Goal: Task Accomplishment & Management: Complete application form

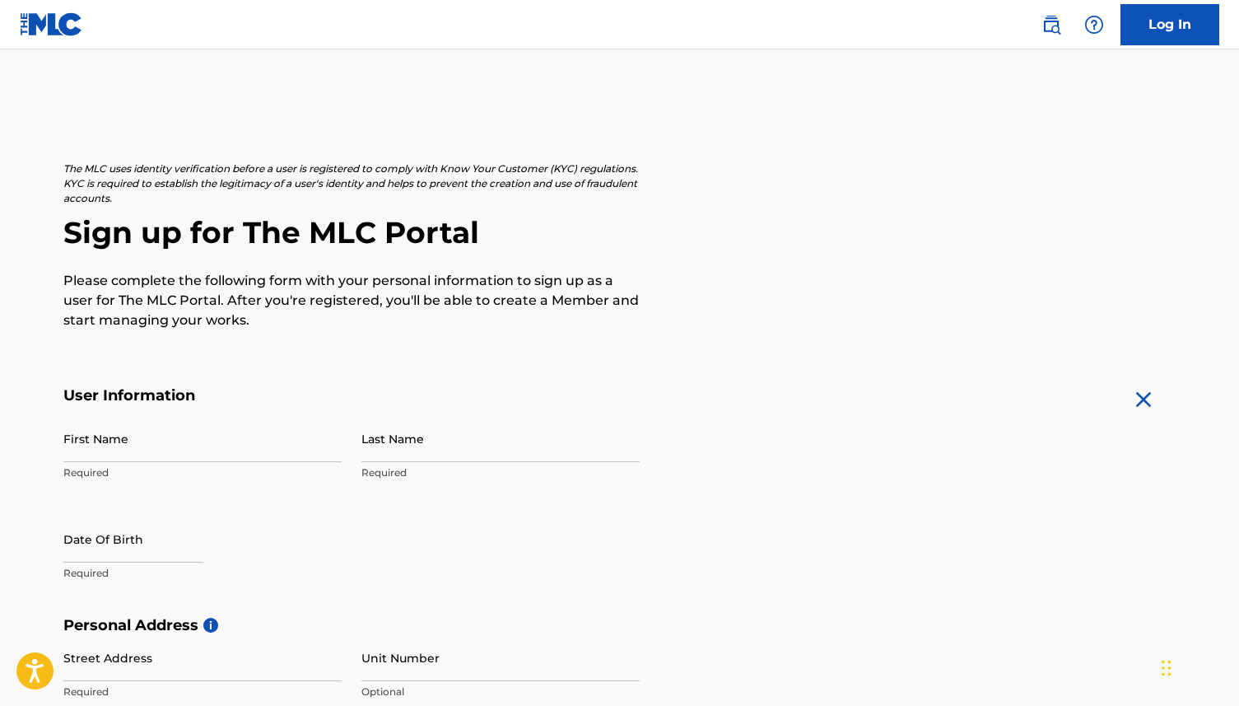
click at [137, 463] on div "First Name Required" at bounding box center [202, 452] width 278 height 74
click at [135, 449] on input "First Name" at bounding box center [202, 438] width 278 height 47
type input "[PERSON_NAME]"
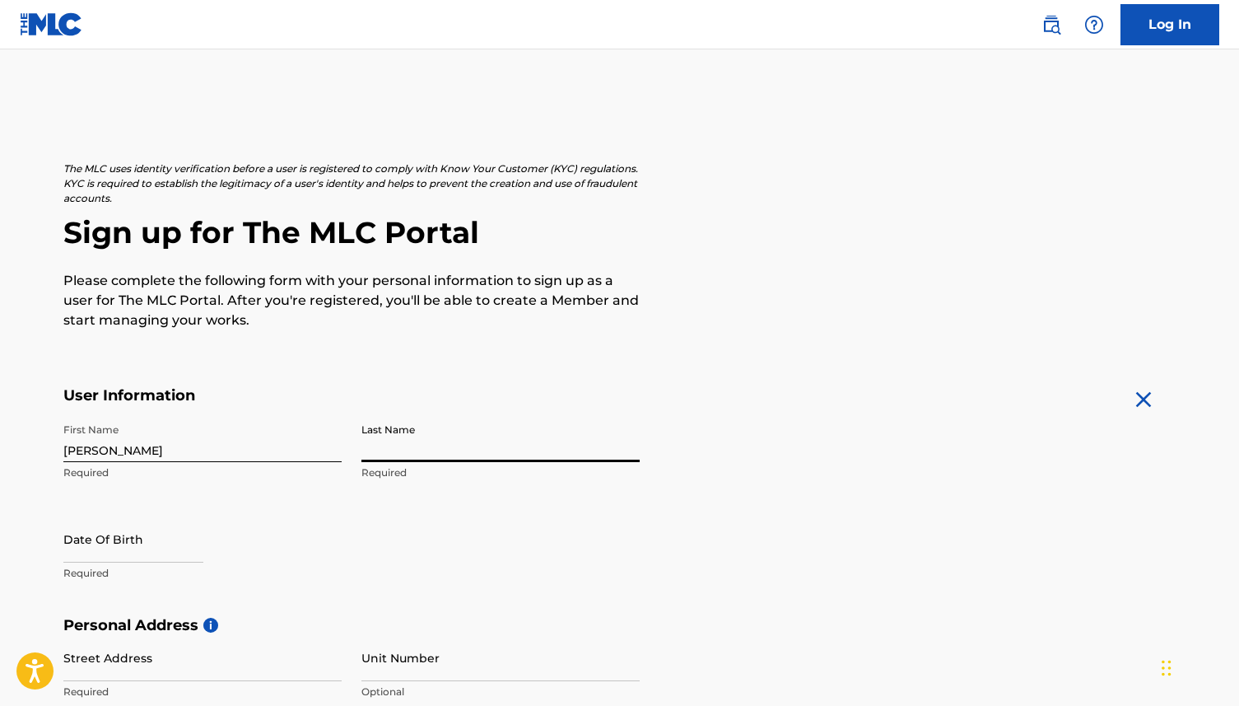
click at [484, 460] on input "Last Name" at bounding box center [500, 438] width 278 height 47
type input "[PERSON_NAME]"
click at [156, 543] on input "text" at bounding box center [133, 538] width 140 height 47
select select "7"
select select "2025"
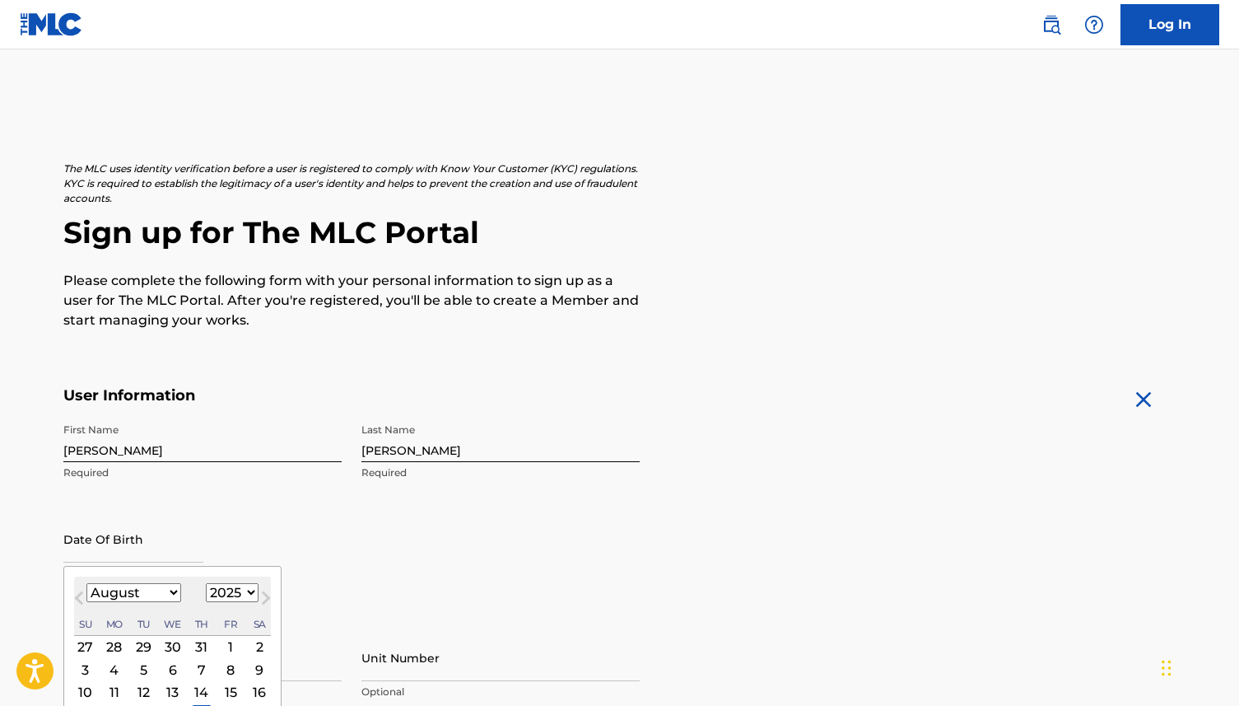
type input "[DATE]"
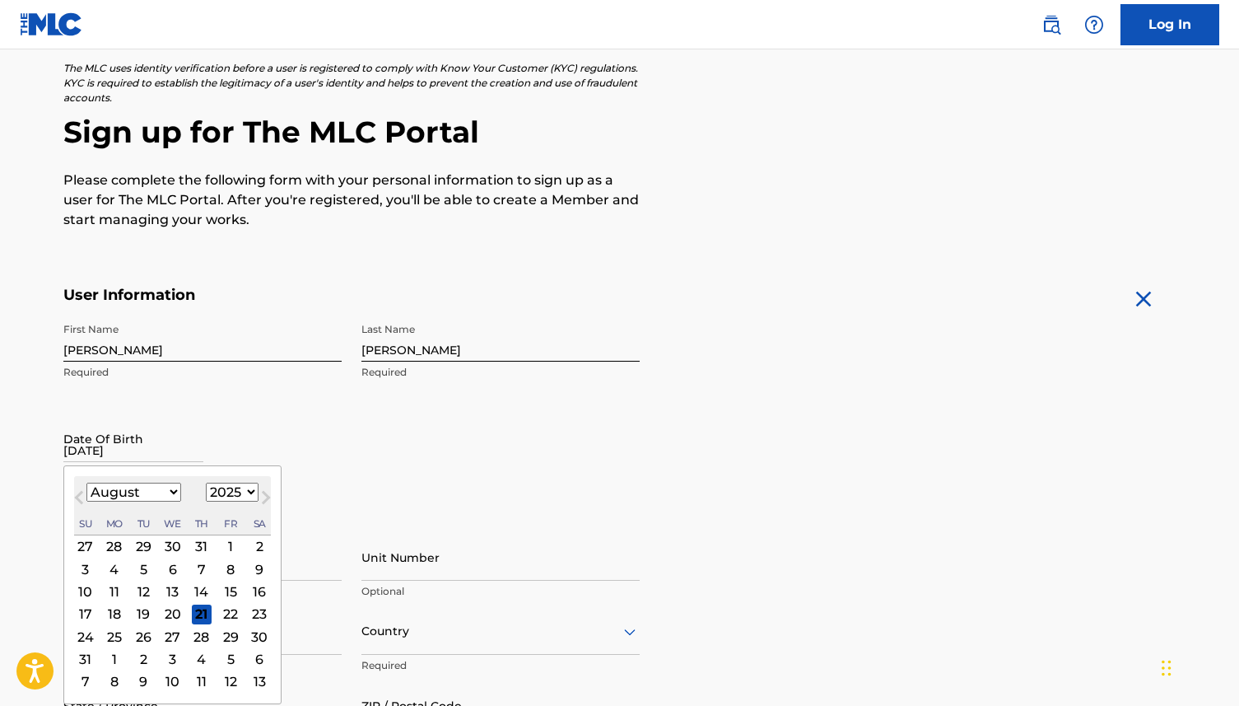
scroll to position [144, 0]
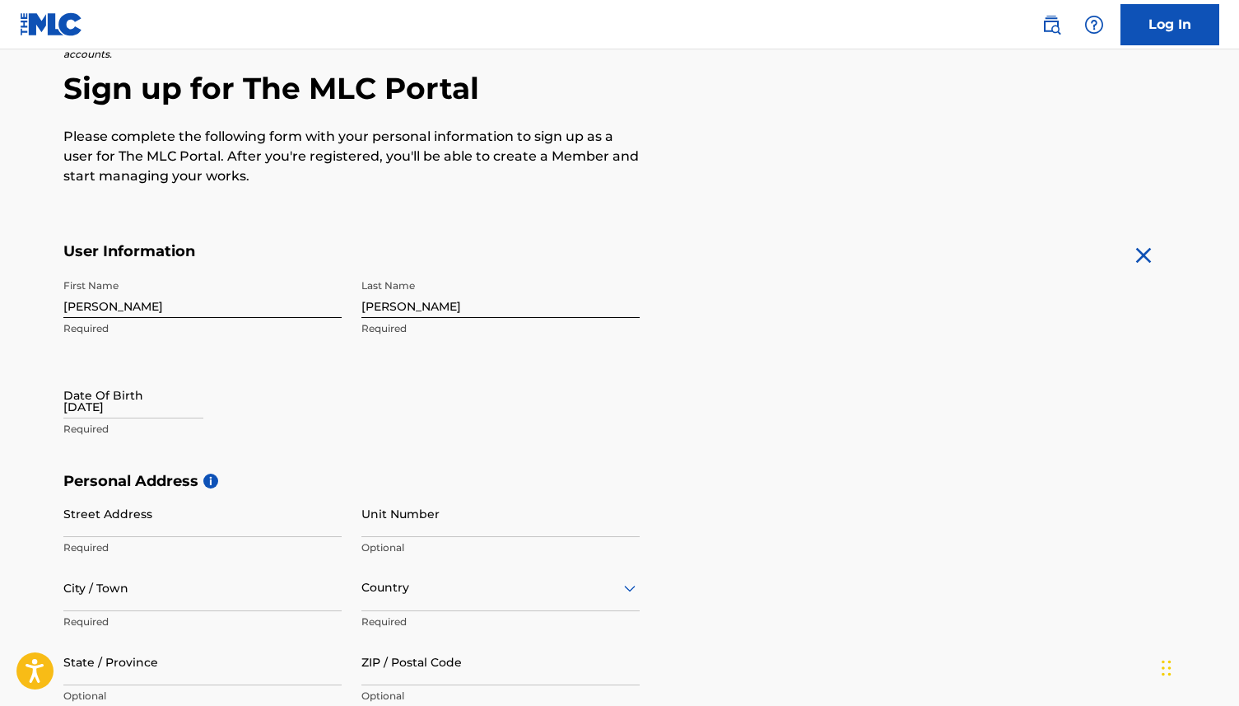
click at [368, 406] on div "First Name [PERSON_NAME] Required Last Name [PERSON_NAME] Required Date Of Birt…" at bounding box center [351, 371] width 576 height 201
click at [83, 412] on input "[DATE]" at bounding box center [133, 394] width 140 height 47
select select "7"
select select "2025"
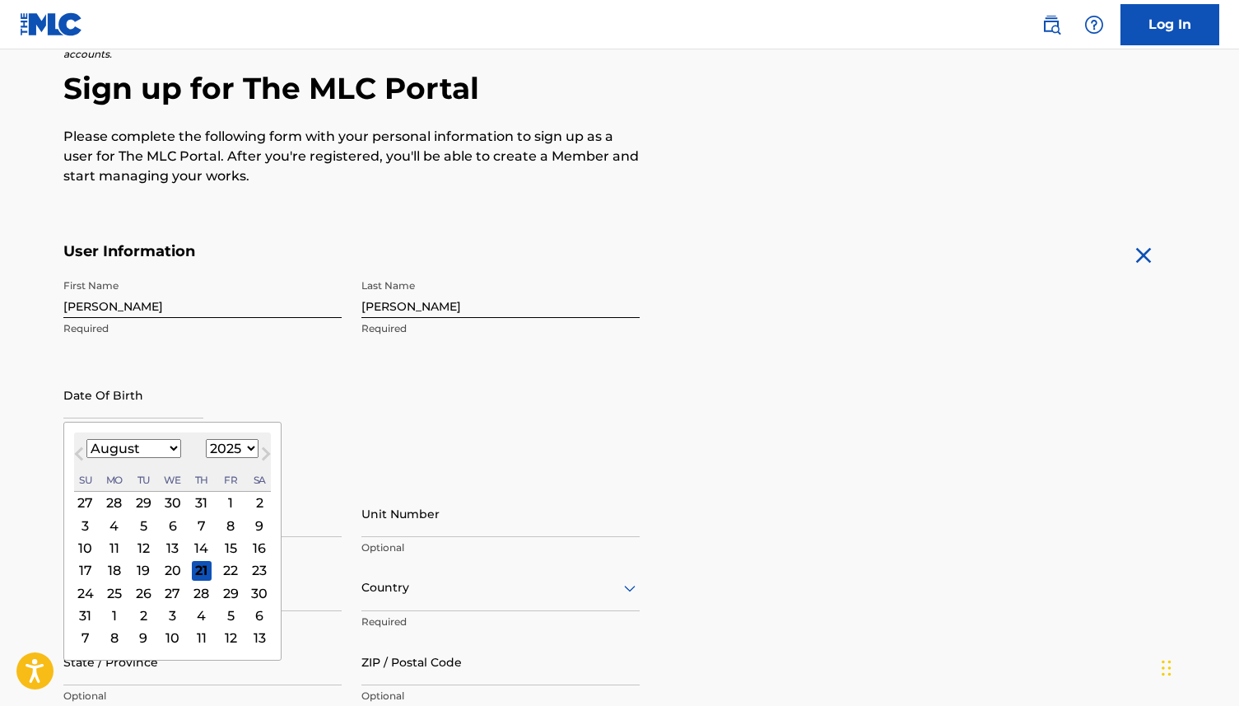
type input "[DATE]"
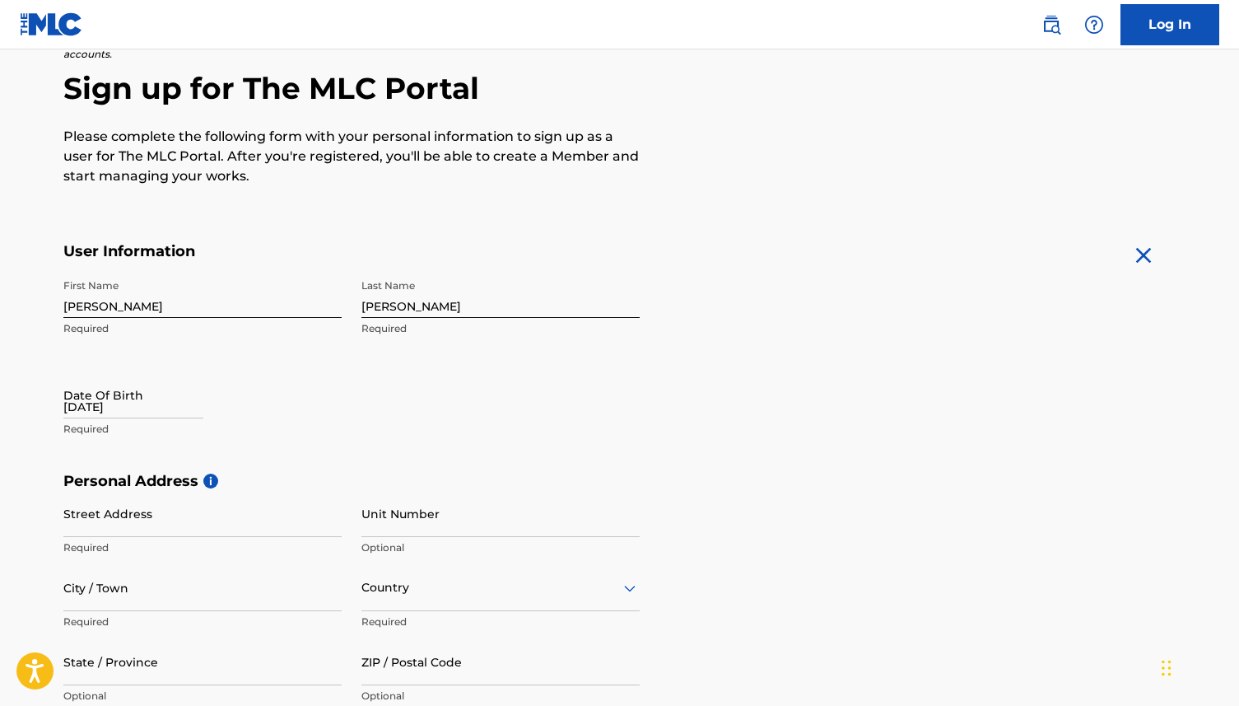
click at [34, 463] on main "The MLC uses identity verification before a user is registered to comply with K…" at bounding box center [619, 484] width 1239 height 1159
click at [85, 411] on input "[DATE]" at bounding box center [133, 394] width 140 height 47
select select "7"
select select "2025"
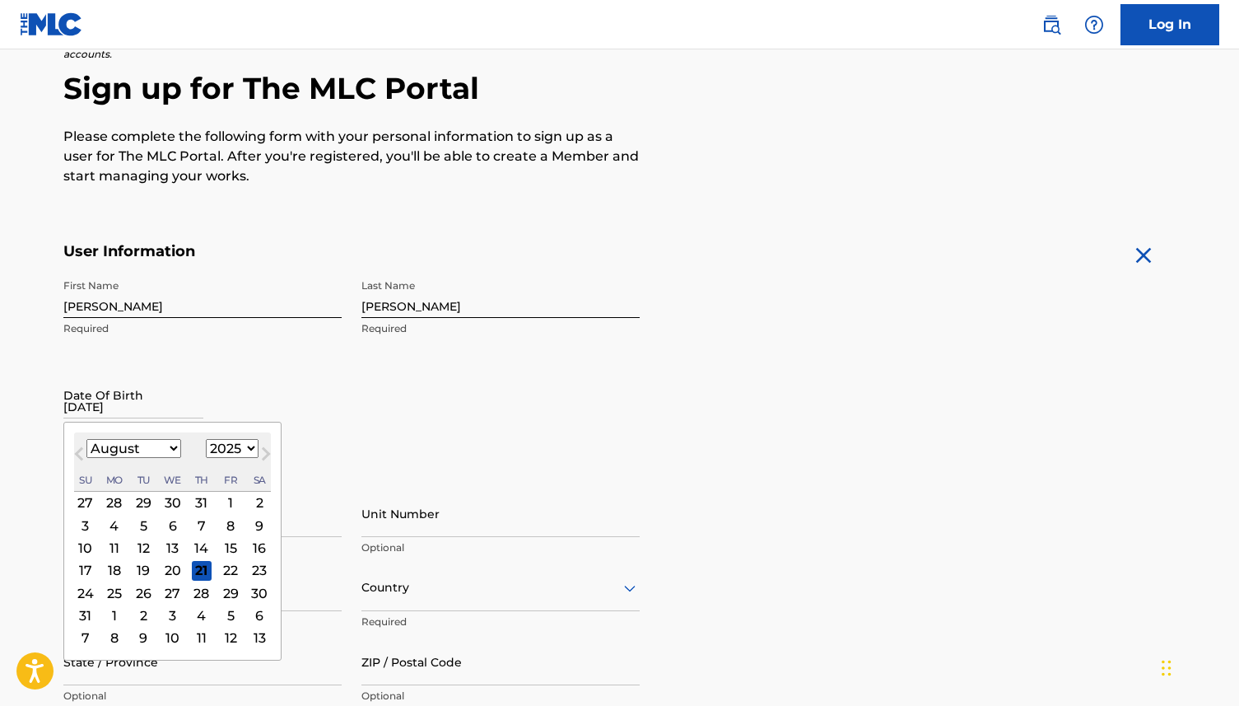
type input "[DATE]"
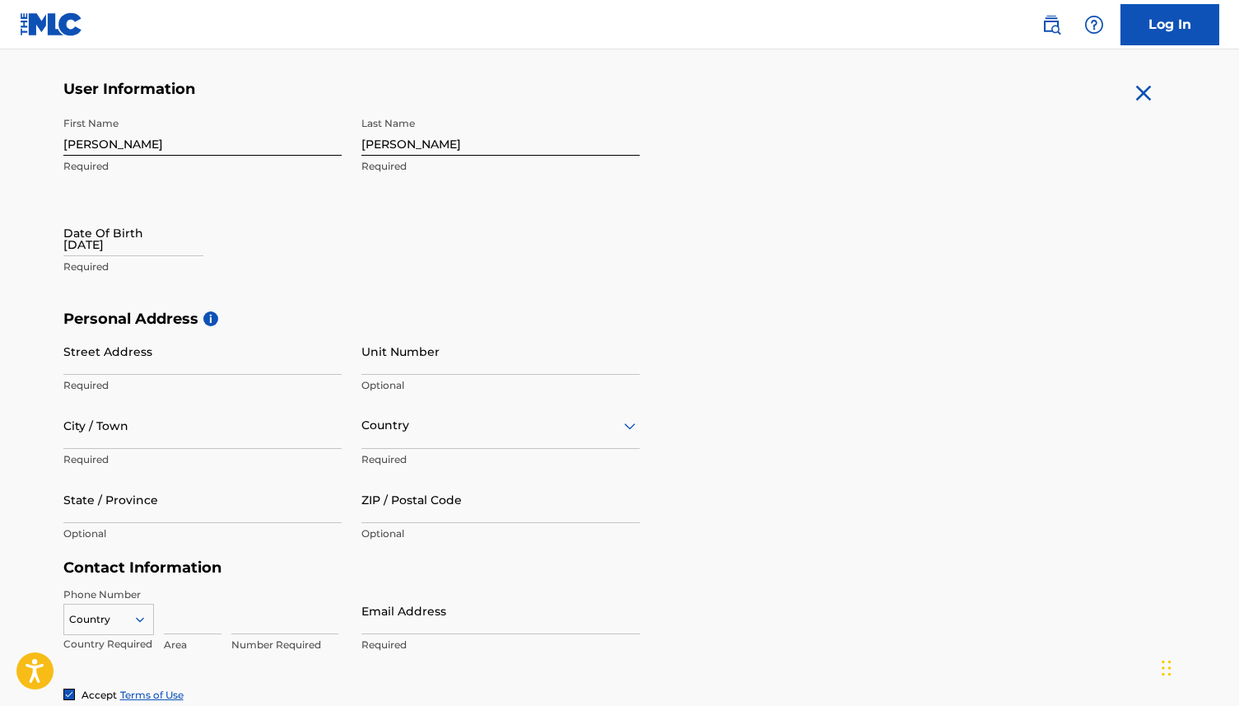
scroll to position [315, 0]
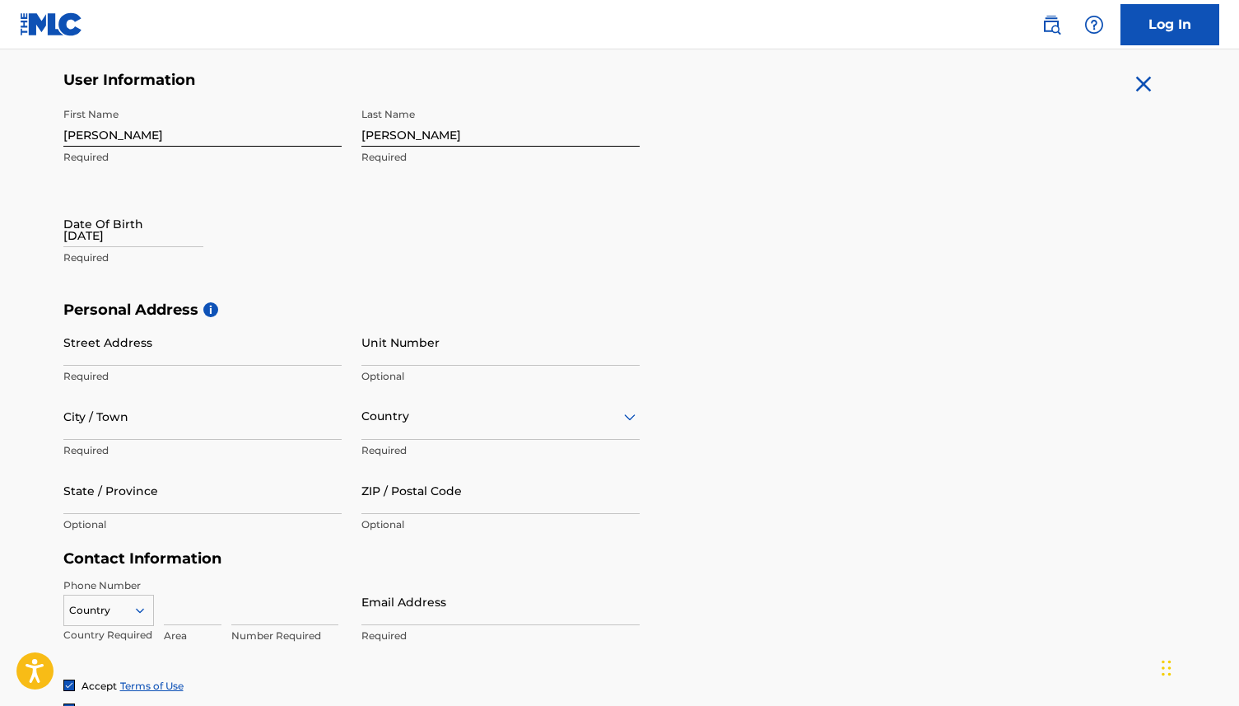
select select "7"
select select "2025"
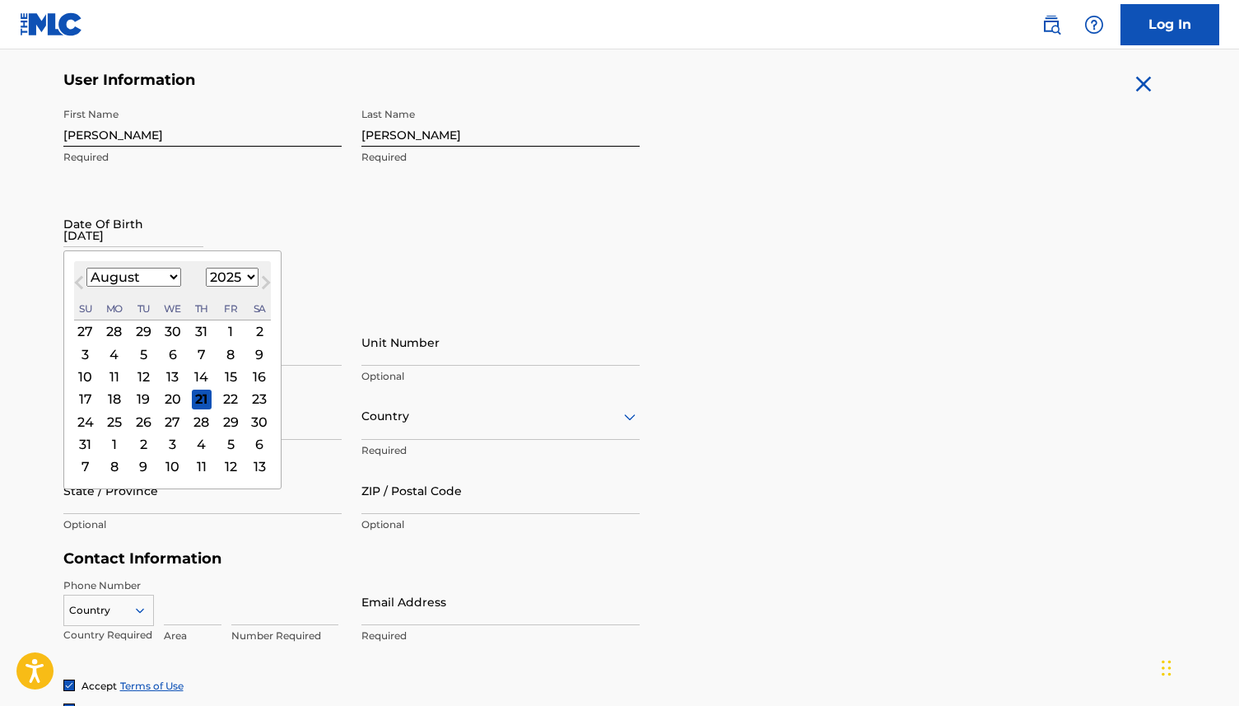
click at [105, 235] on input "[DATE]" at bounding box center [133, 223] width 140 height 47
click at [92, 280] on select "January February March April May June July August September October November De…" at bounding box center [133, 277] width 95 height 19
select select "11"
click at [234, 277] on select "1899 1900 1901 1902 1903 1904 1905 1906 1907 1908 1909 1910 1911 1912 1913 1914…" at bounding box center [232, 277] width 53 height 19
select select "2003"
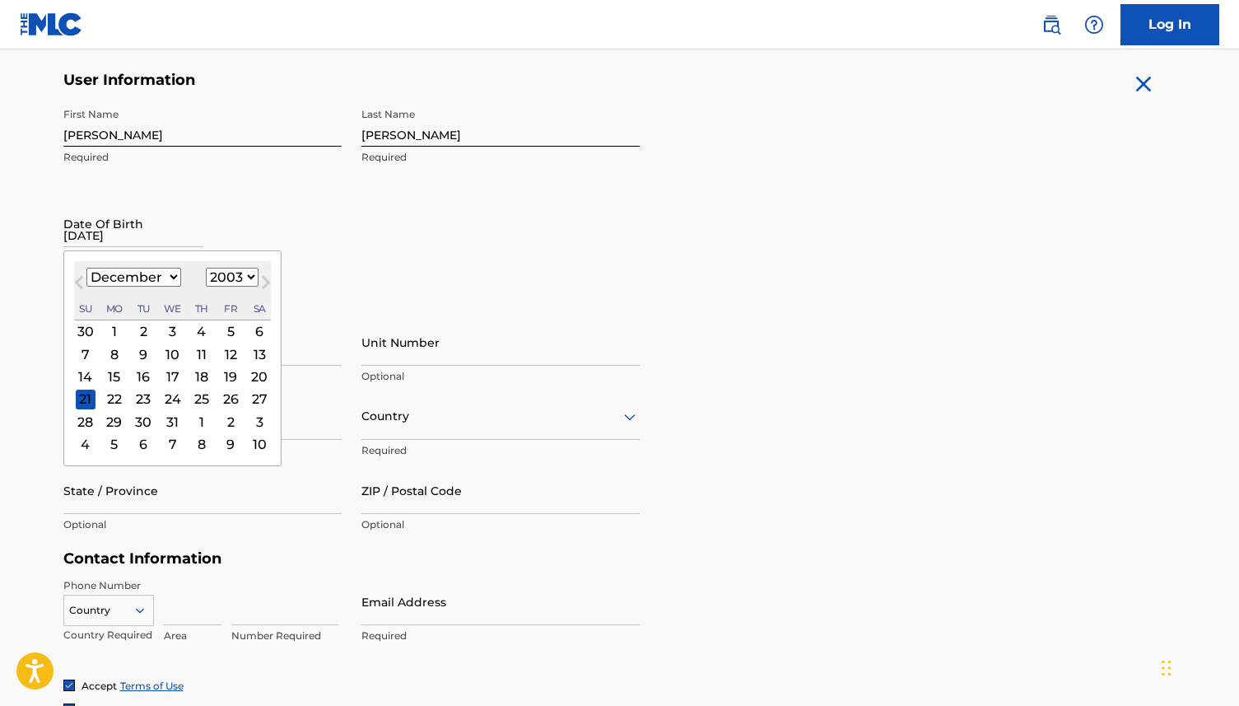
click at [141, 349] on div "9" at bounding box center [143, 354] width 20 height 20
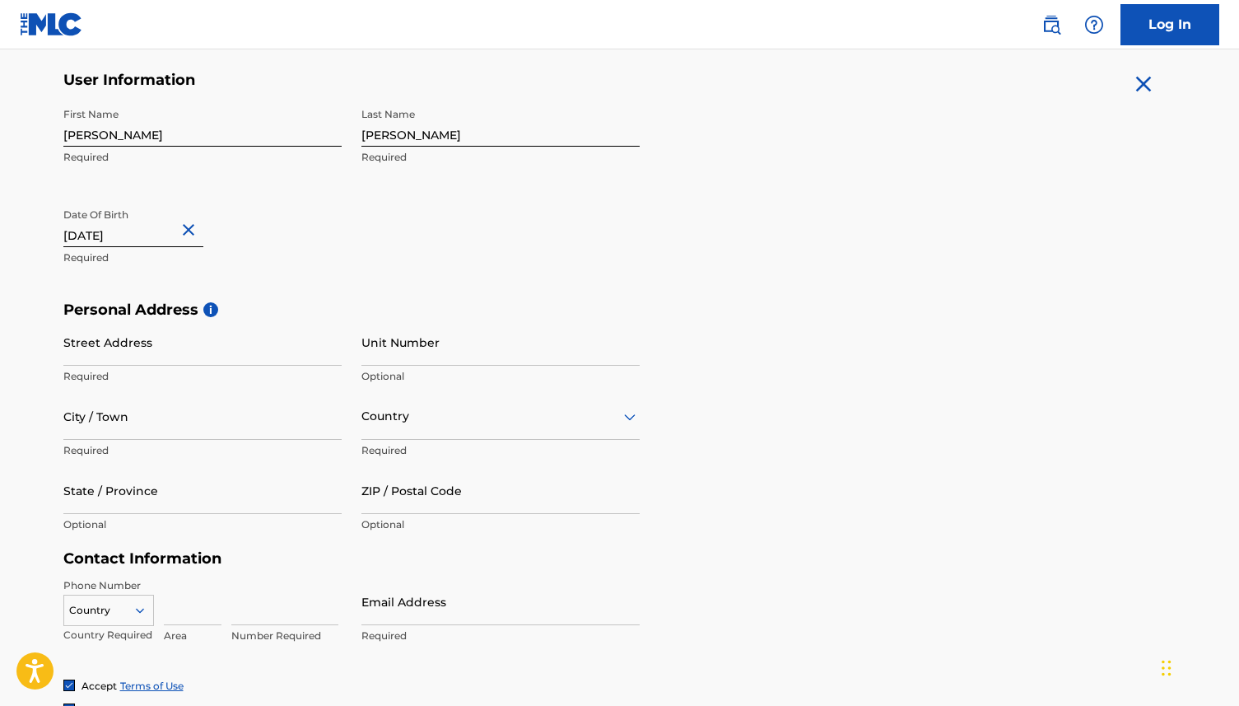
click at [143, 347] on input "Street Address" at bounding box center [202, 342] width 278 height 47
type input "[STREET_ADDRESS]"
type input "[GEOGRAPHIC_DATA]"
type input "[US_STATE]"
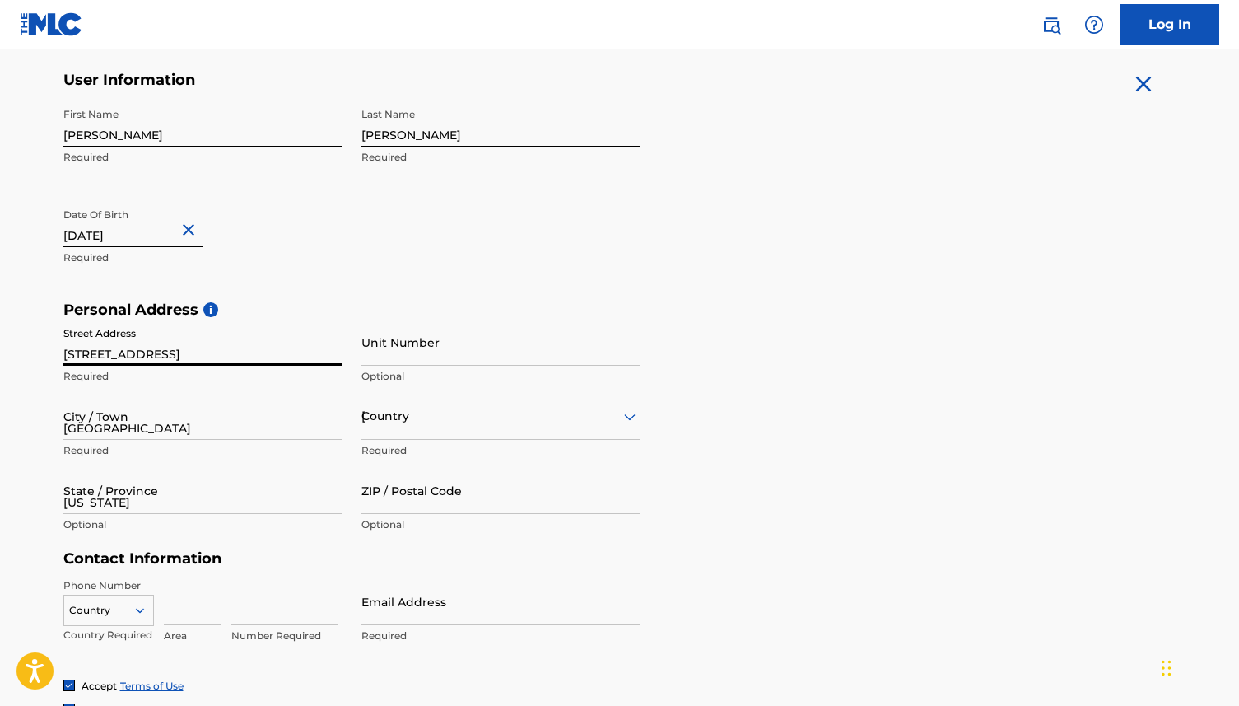
type input "91106"
type input "1"
type input "626"
type input "4370920"
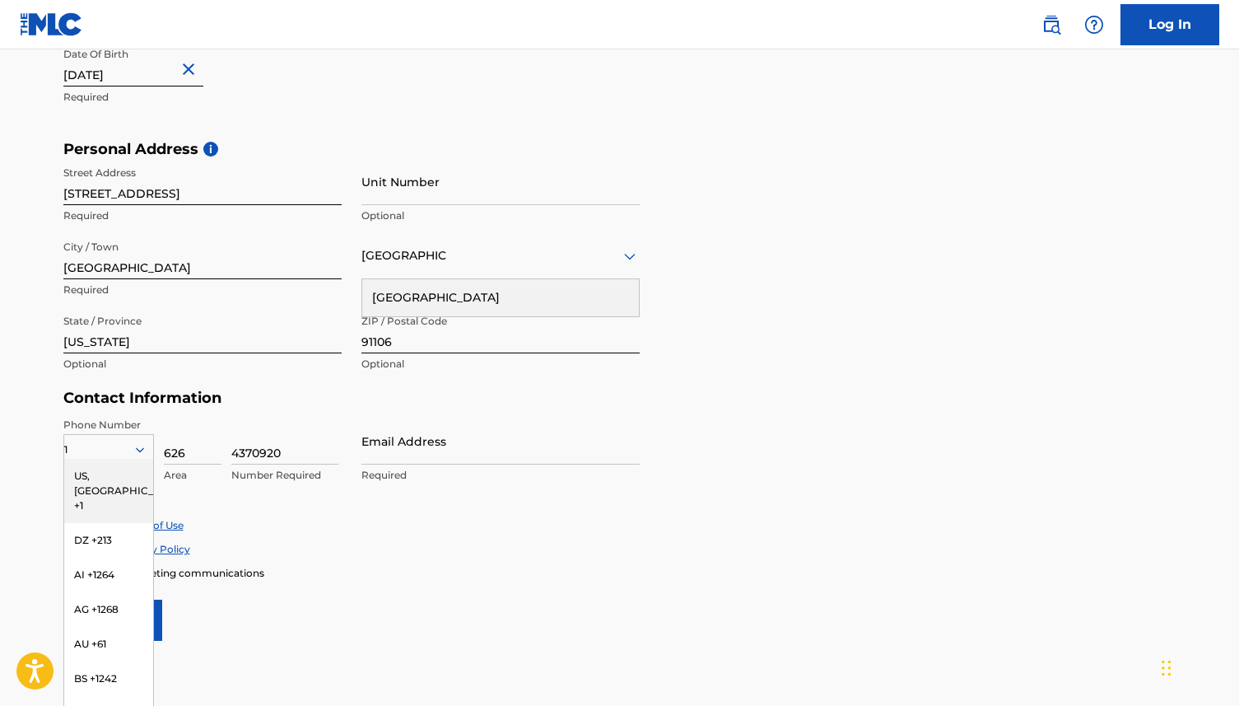
click at [468, 550] on div "Accept Privacy Policy" at bounding box center [619, 549] width 1113 height 14
click at [115, 478] on div "US, [GEOGRAPHIC_DATA] +1" at bounding box center [108, 491] width 89 height 64
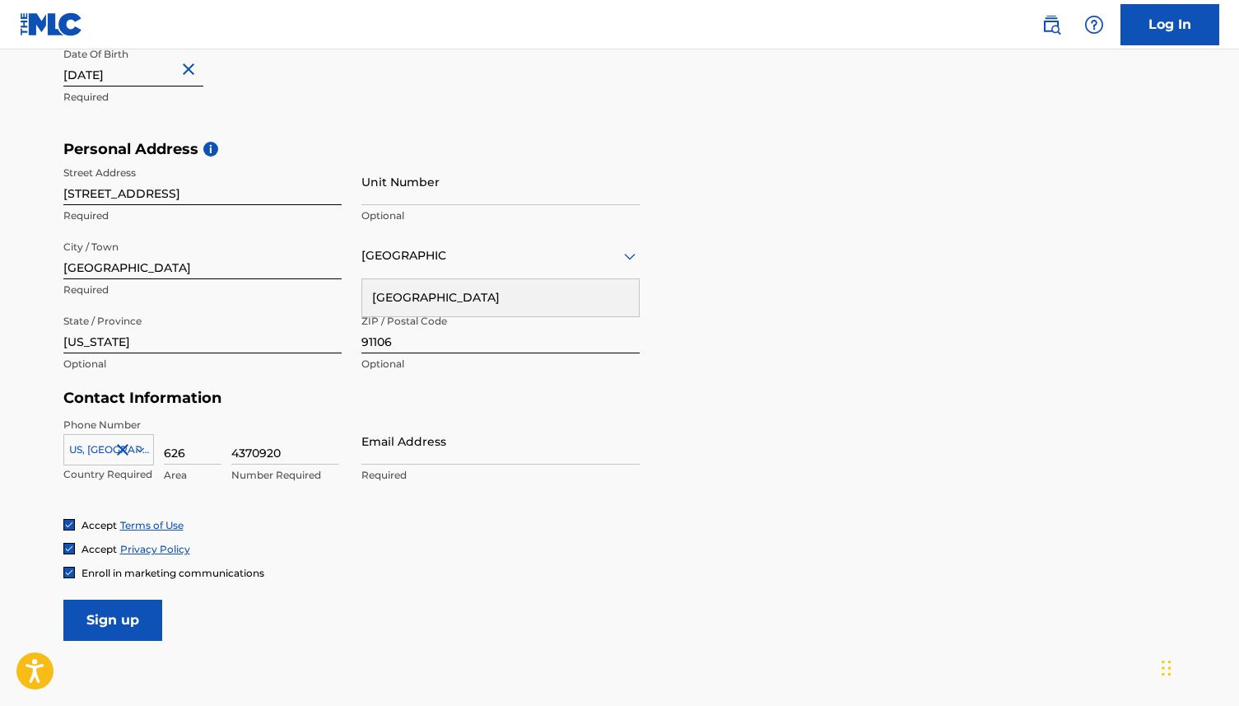
click at [421, 455] on input "Email Address" at bounding box center [500, 440] width 278 height 47
type input "[EMAIL_ADDRESS][DOMAIN_NAME]"
type input "1"
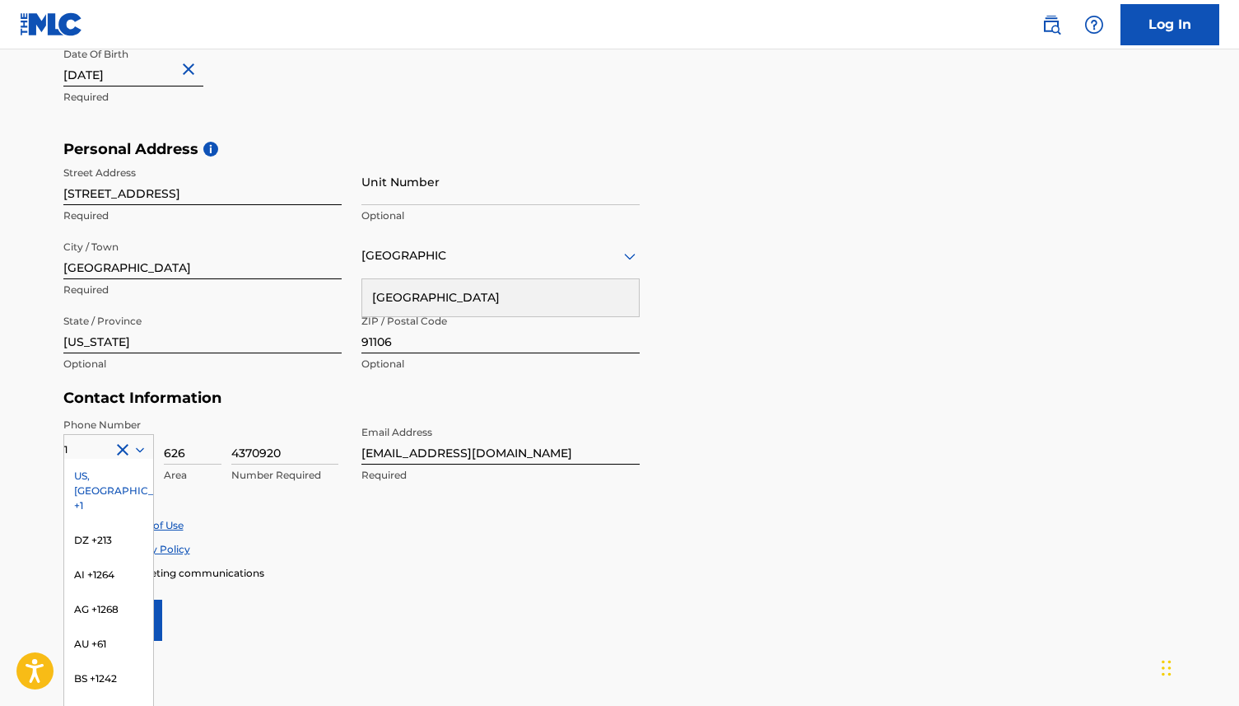
click at [302, 528] on div "Accept Terms of Use" at bounding box center [619, 525] width 1113 height 14
click at [90, 470] on div "US, [GEOGRAPHIC_DATA] +1" at bounding box center [108, 491] width 89 height 64
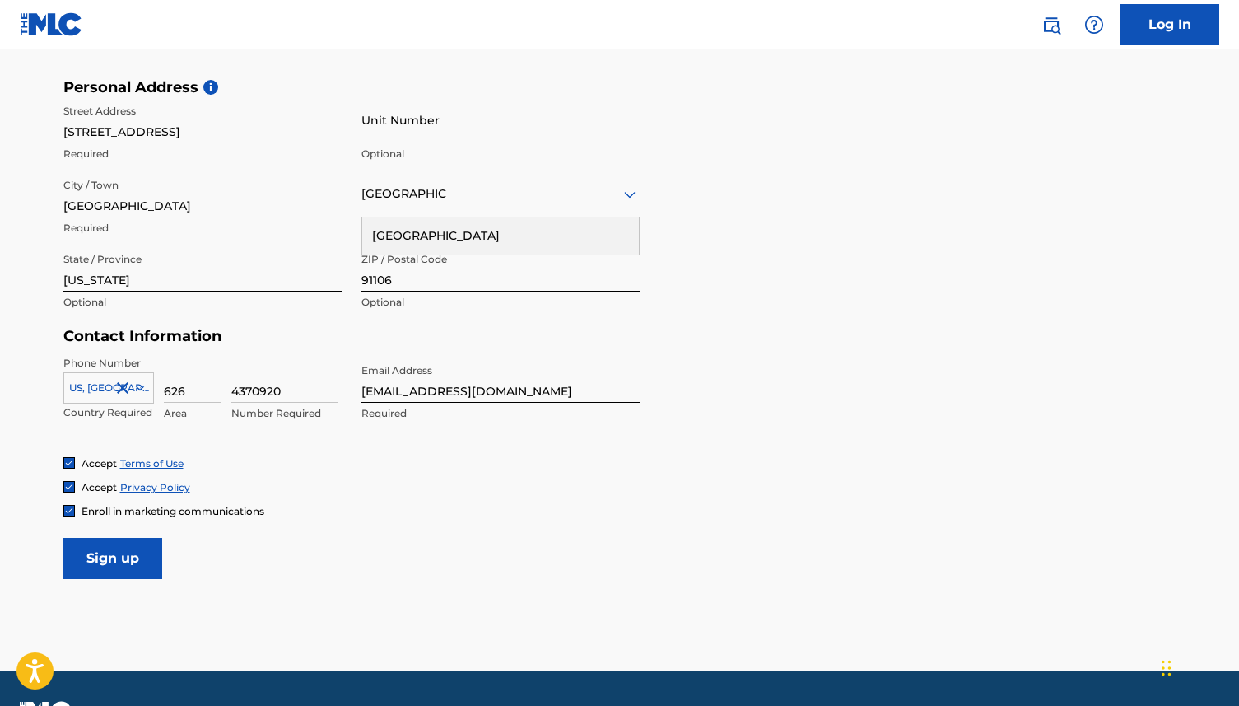
scroll to position [538, 0]
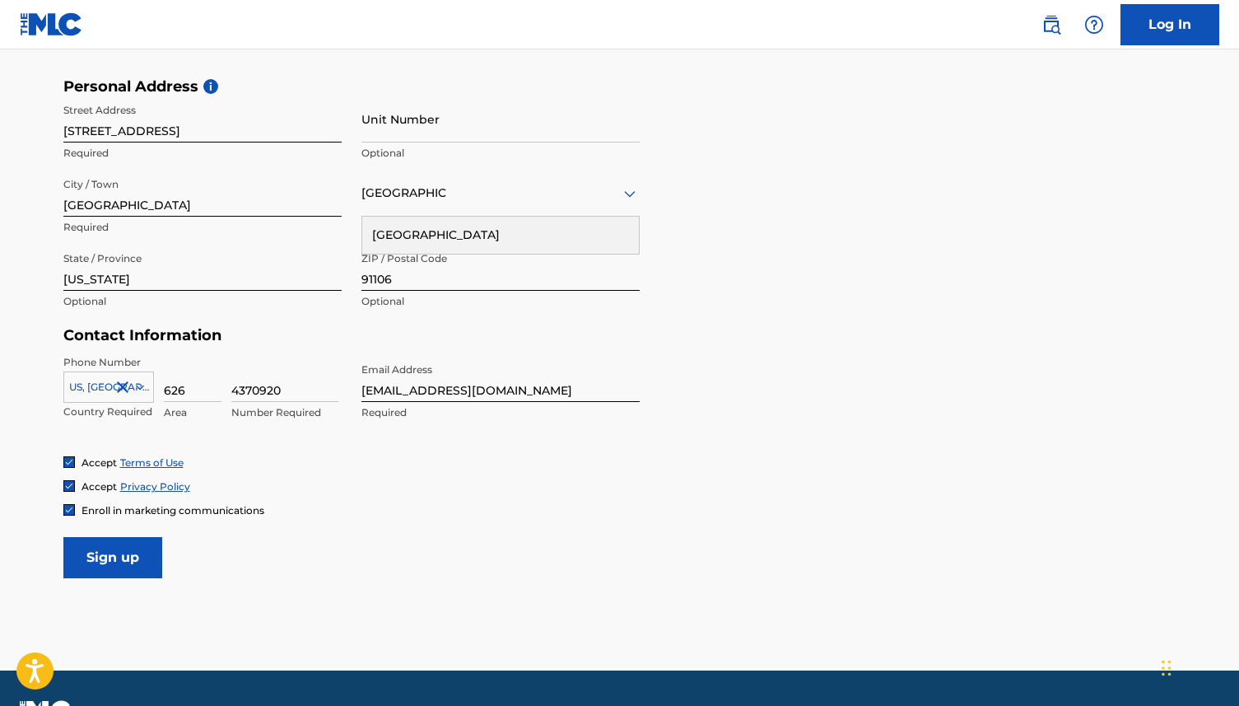
click at [88, 551] on input "Sign up" at bounding box center [112, 557] width 99 height 41
click at [119, 557] on input "Sign up" at bounding box center [112, 557] width 99 height 41
click at [419, 210] on div "Country [GEOGRAPHIC_DATA]" at bounding box center [500, 193] width 278 height 47
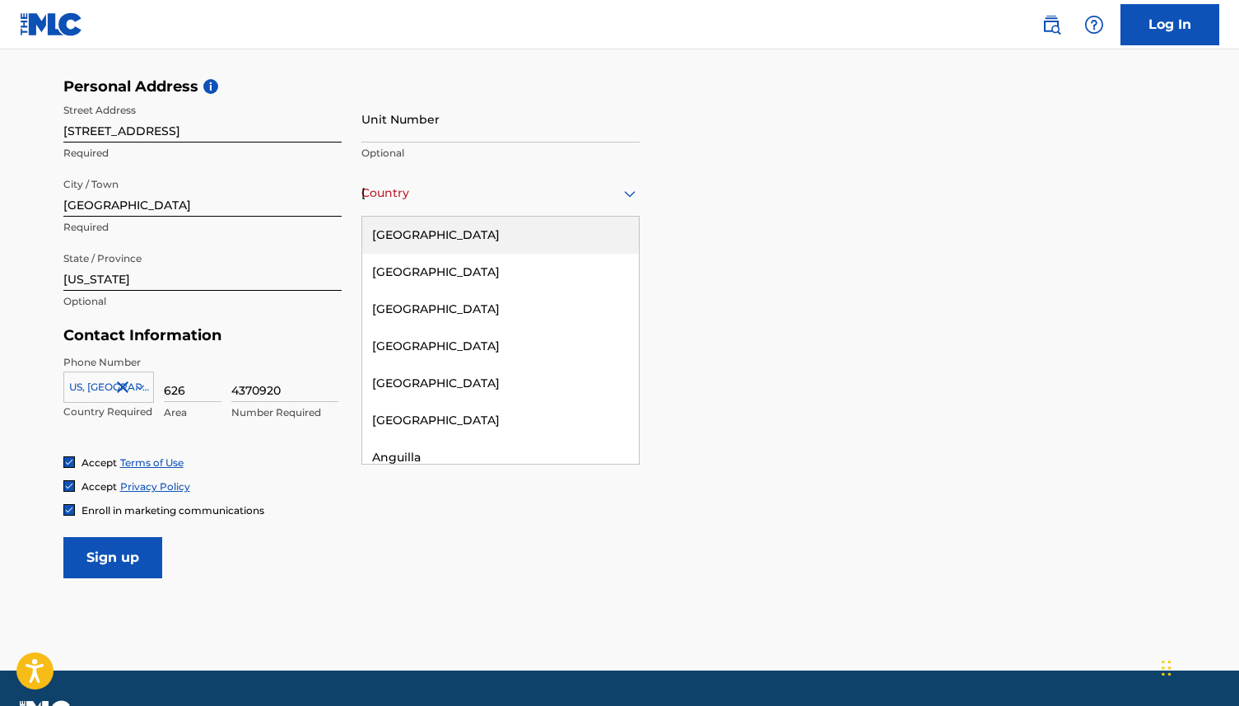
click at [417, 226] on div "[GEOGRAPHIC_DATA]" at bounding box center [500, 235] width 277 height 37
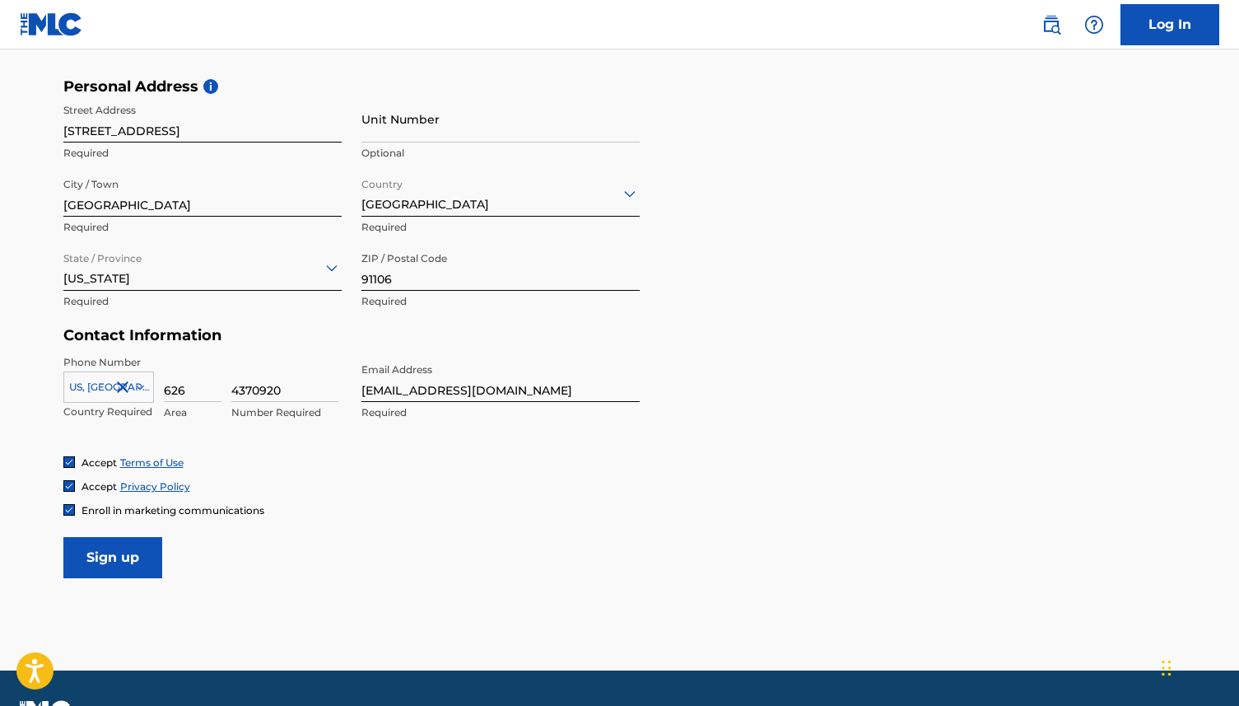
click at [123, 556] on input "Sign up" at bounding box center [112, 557] width 99 height 41
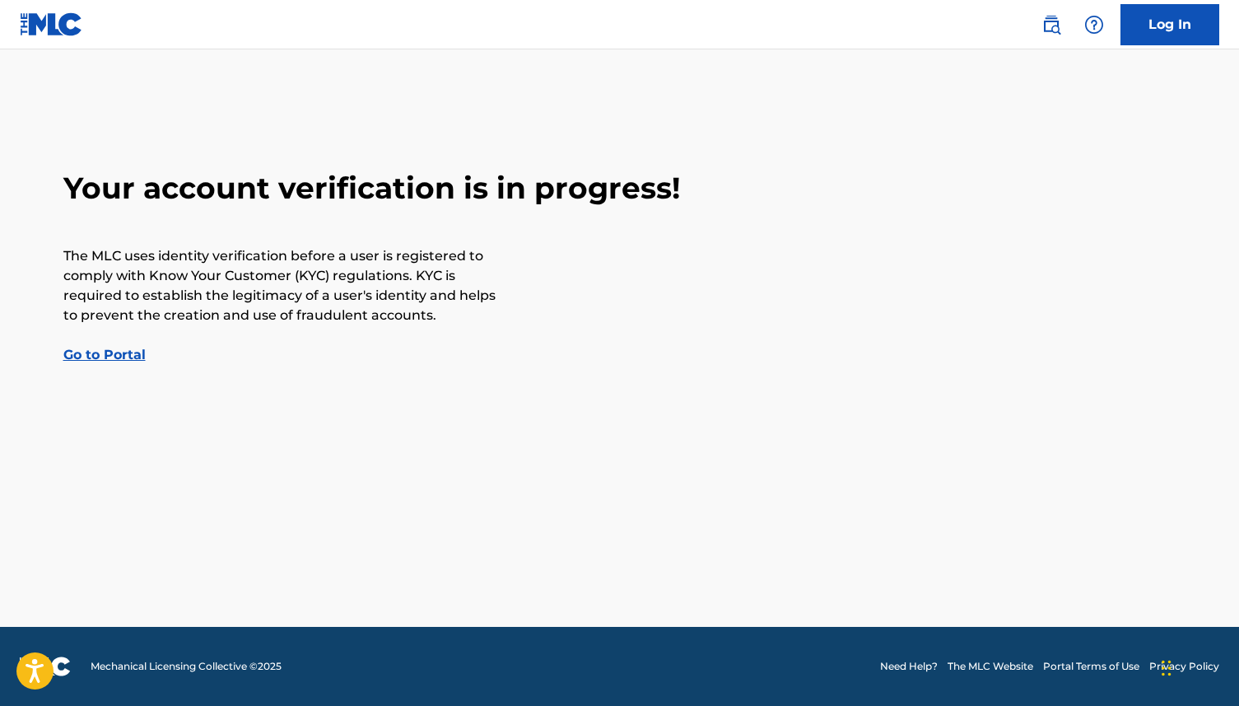
click at [107, 354] on link "Go to Portal" at bounding box center [104, 355] width 82 height 16
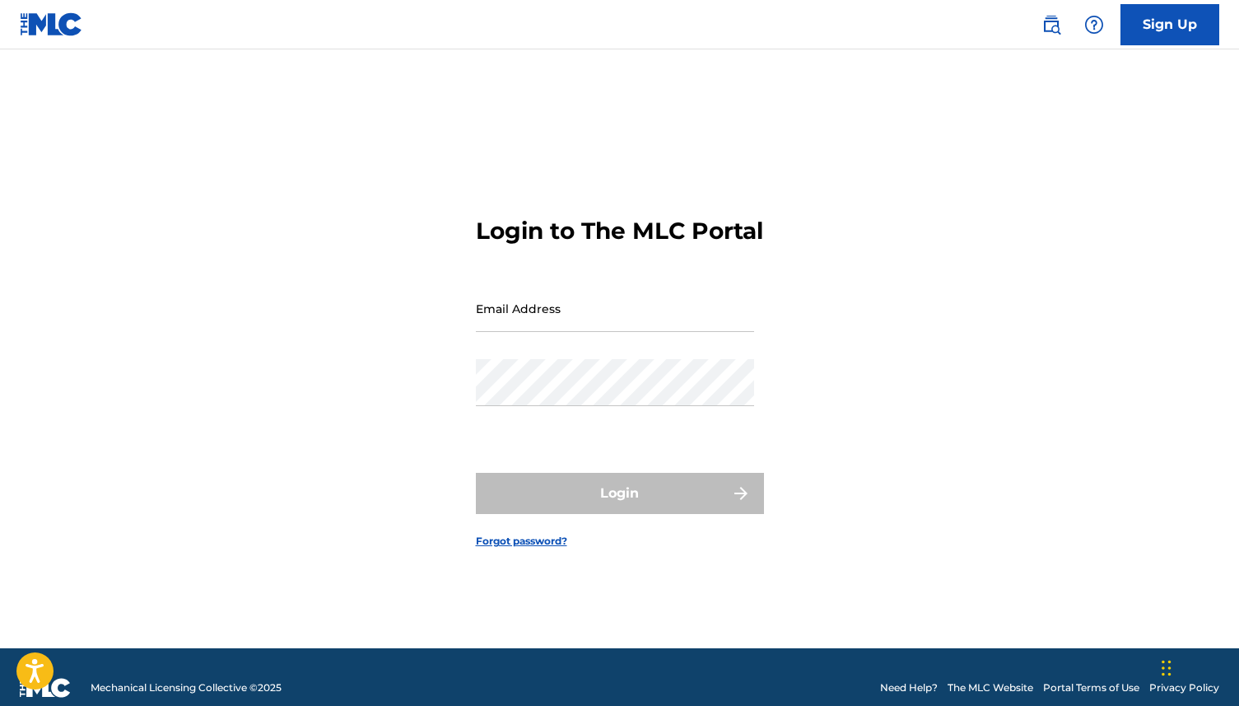
click at [518, 329] on input "Email Address" at bounding box center [615, 308] width 278 height 47
type input "[EMAIL_ADDRESS][DOMAIN_NAME]"
click at [539, 548] on link "Forgot password?" at bounding box center [521, 541] width 91 height 15
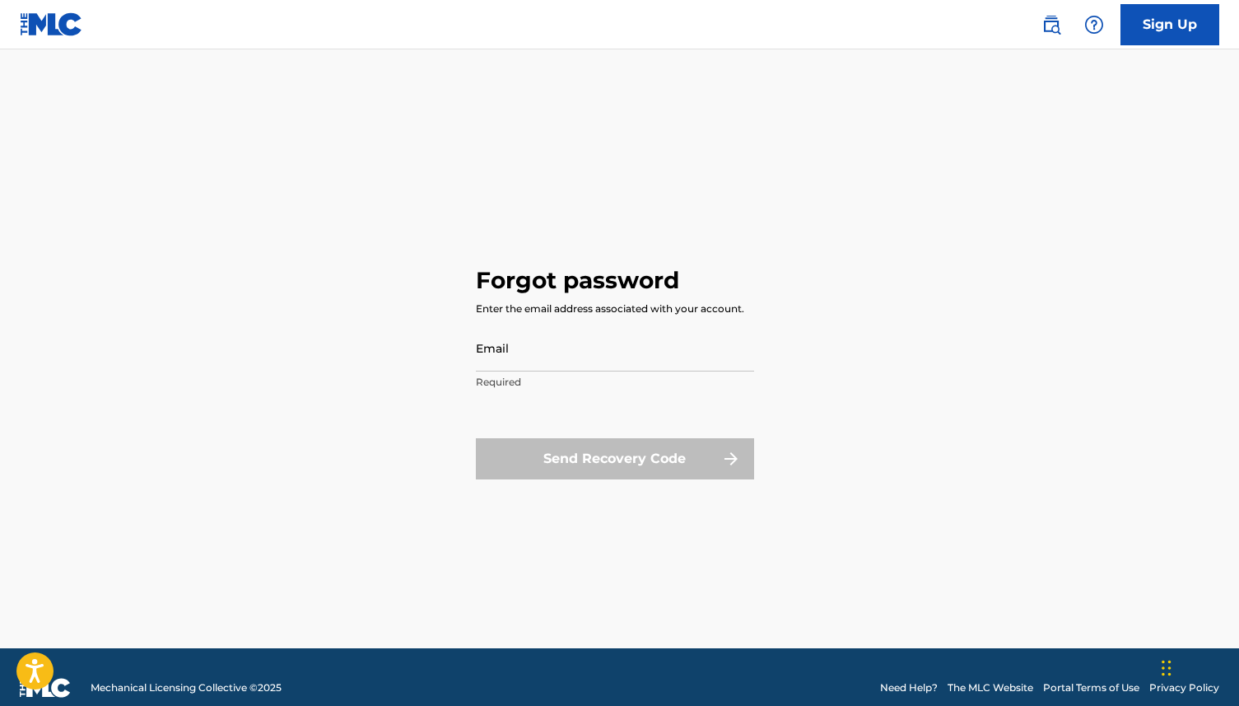
click at [510, 356] on input "Email" at bounding box center [615, 347] width 278 height 47
type input "[EMAIL_ADDRESS][DOMAIN_NAME]"
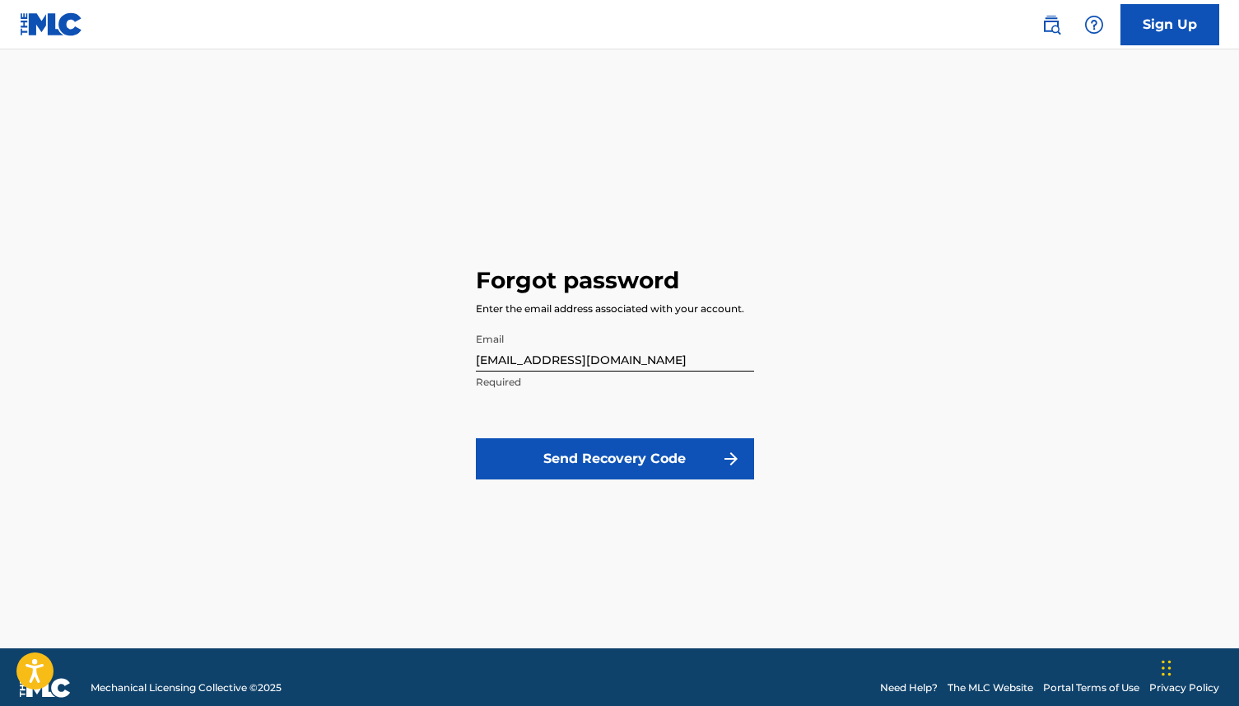
click at [596, 463] on button "Send Recovery Code" at bounding box center [615, 458] width 278 height 41
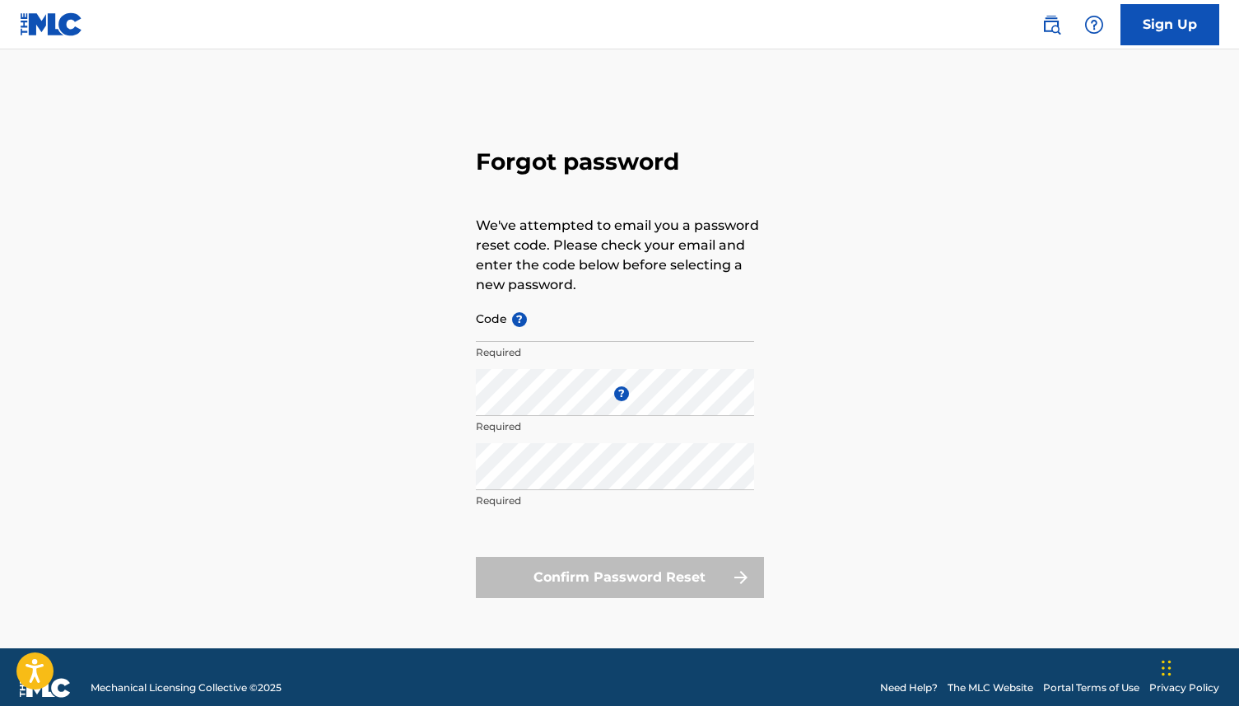
click at [488, 321] on input "Code ?" at bounding box center [615, 318] width 278 height 47
type input "******"
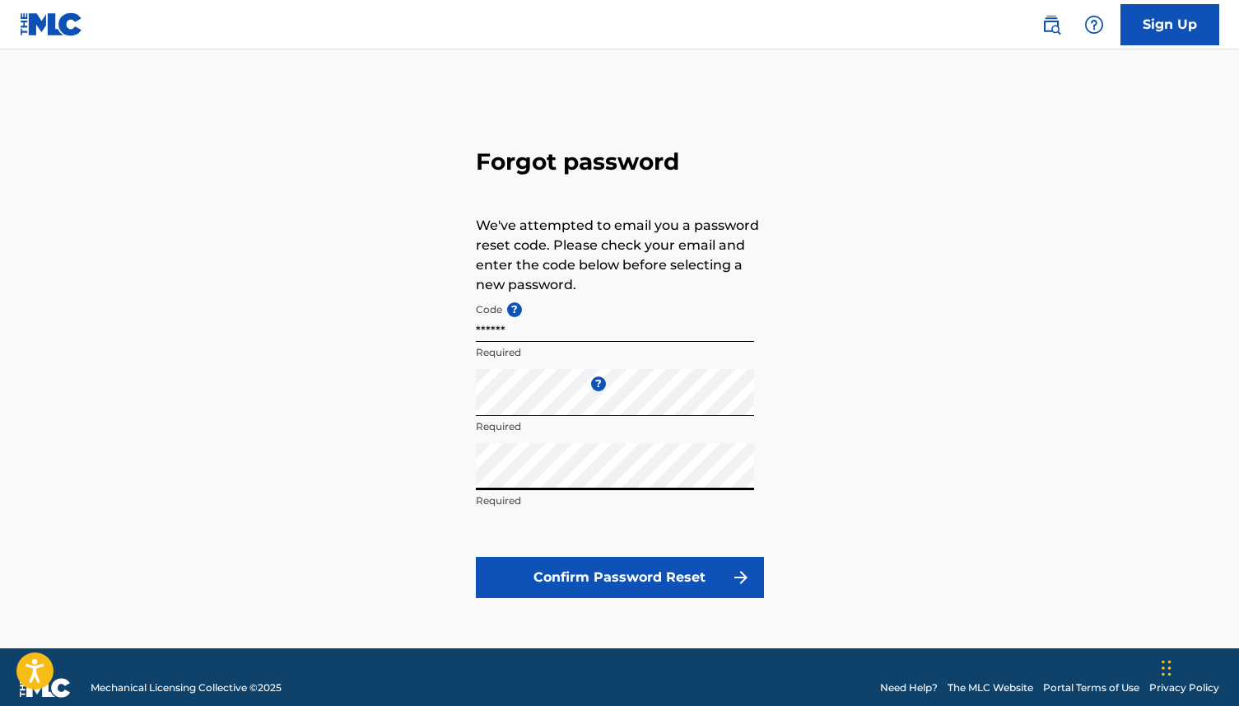
click at [701, 580] on button "Confirm Password Reset" at bounding box center [620, 577] width 288 height 41
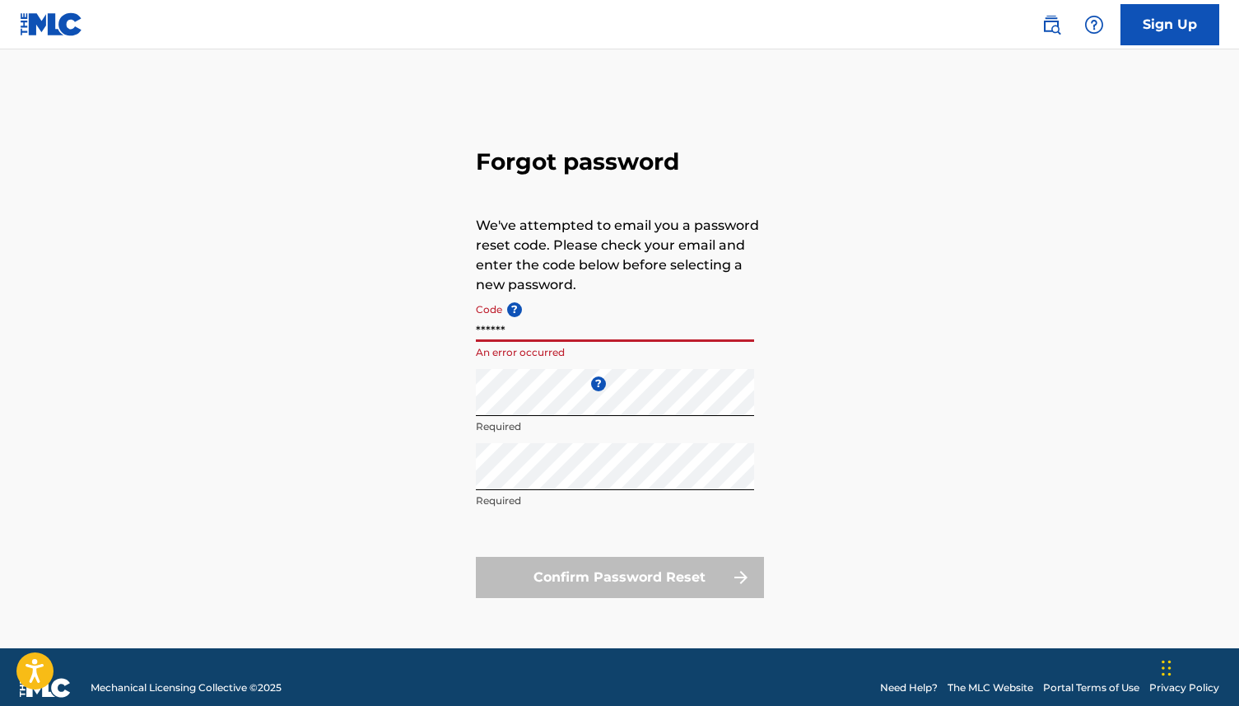
click at [494, 326] on input "******" at bounding box center [615, 318] width 278 height 47
drag, startPoint x: 510, startPoint y: 323, endPoint x: 429, endPoint y: 323, distance: 80.7
click at [429, 323] on div "Forgot password We've attempted to email you a password reset code. Please chec…" at bounding box center [620, 369] width 1153 height 557
click at [482, 326] on input "******" at bounding box center [615, 318] width 278 height 47
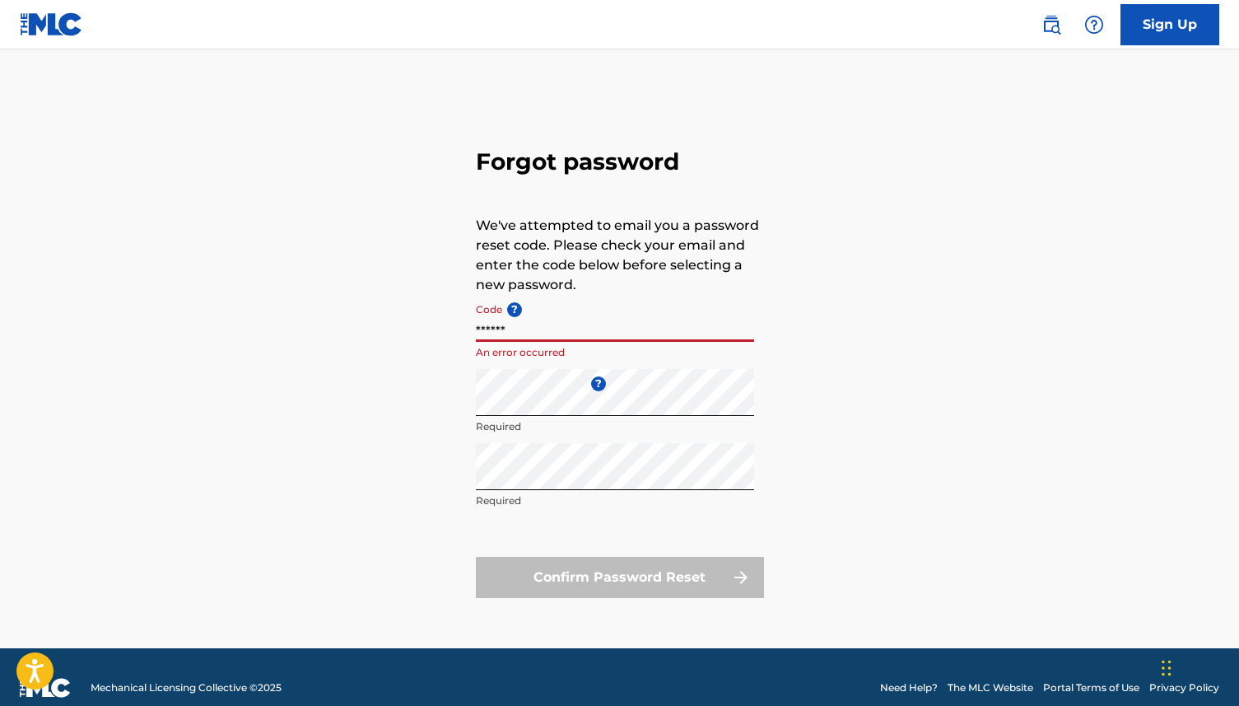
click at [482, 326] on input "******" at bounding box center [615, 318] width 278 height 47
paste input "FP_22ab61be0bce49b8a1a350022242"
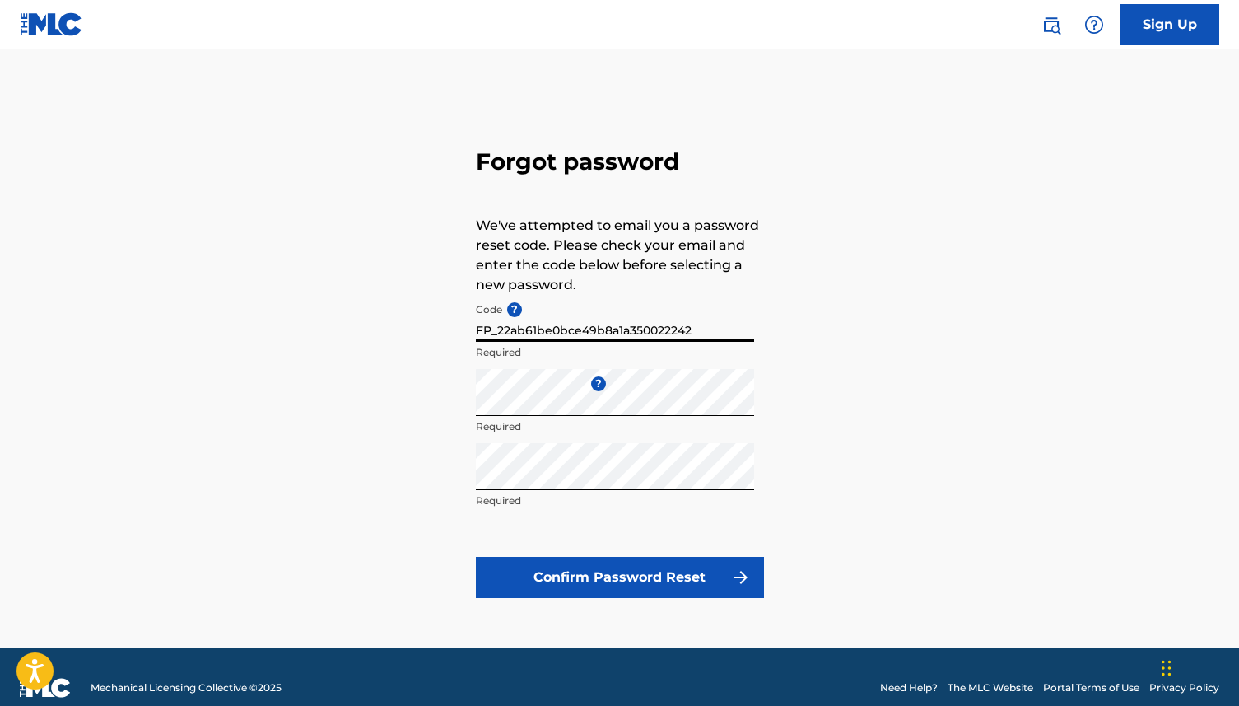
type input "FP_22ab61be0bce49b8a1a350022242"
click at [886, 374] on div "Forgot password We've attempted to email you a password reset code. Please chec…" at bounding box center [620, 369] width 1153 height 557
click at [661, 583] on button "Confirm Password Reset" at bounding box center [620, 577] width 288 height 41
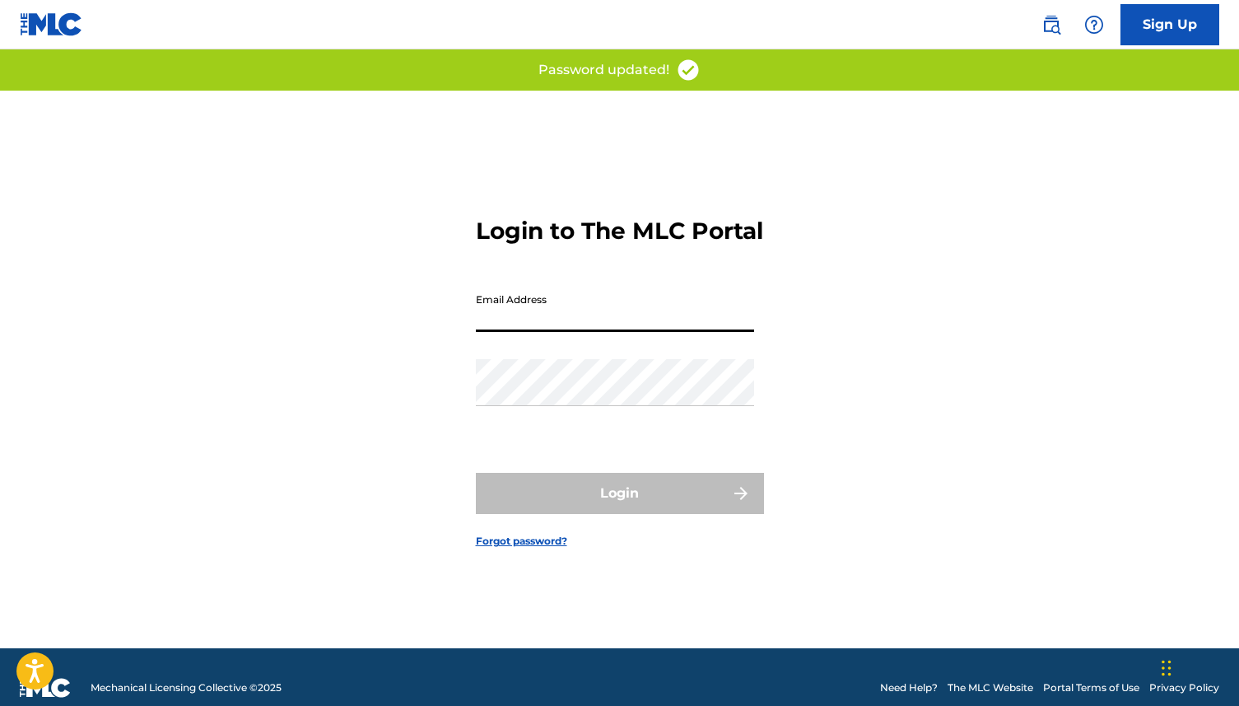
click at [551, 315] on input "Email Address" at bounding box center [615, 308] width 278 height 47
type input "[EMAIL_ADDRESS][DOMAIN_NAME]"
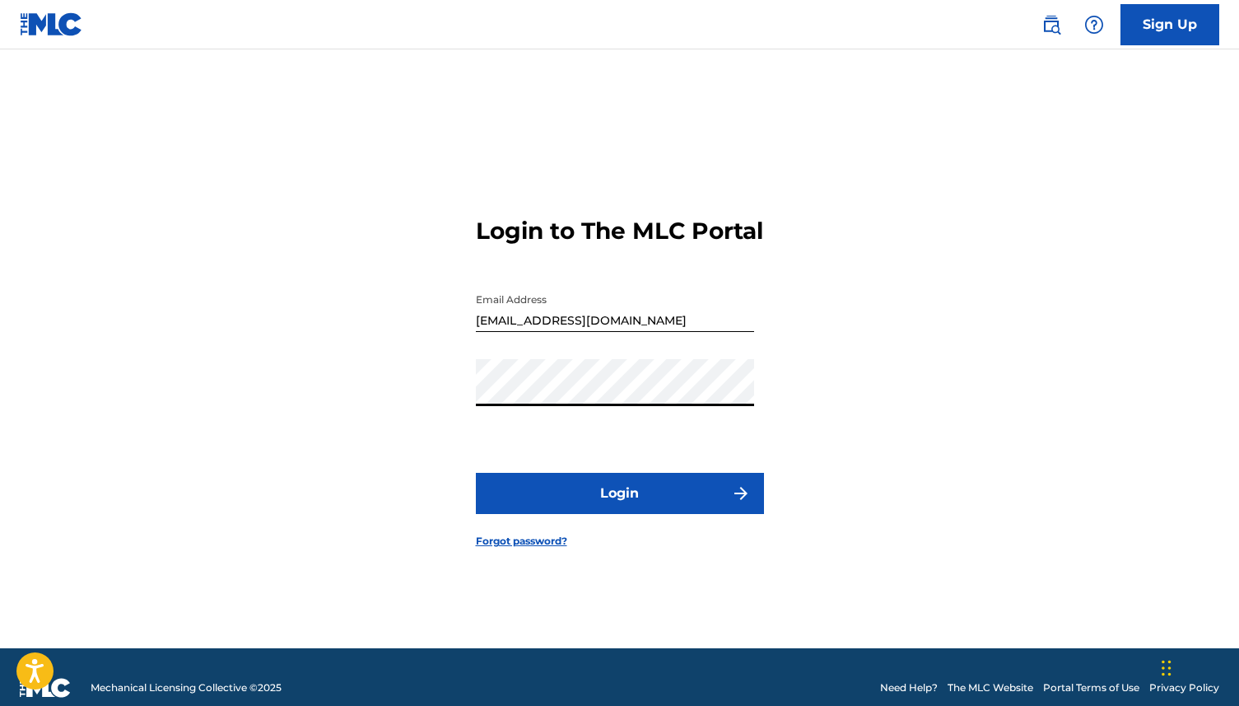
click at [627, 492] on button "Login" at bounding box center [620, 493] width 288 height 41
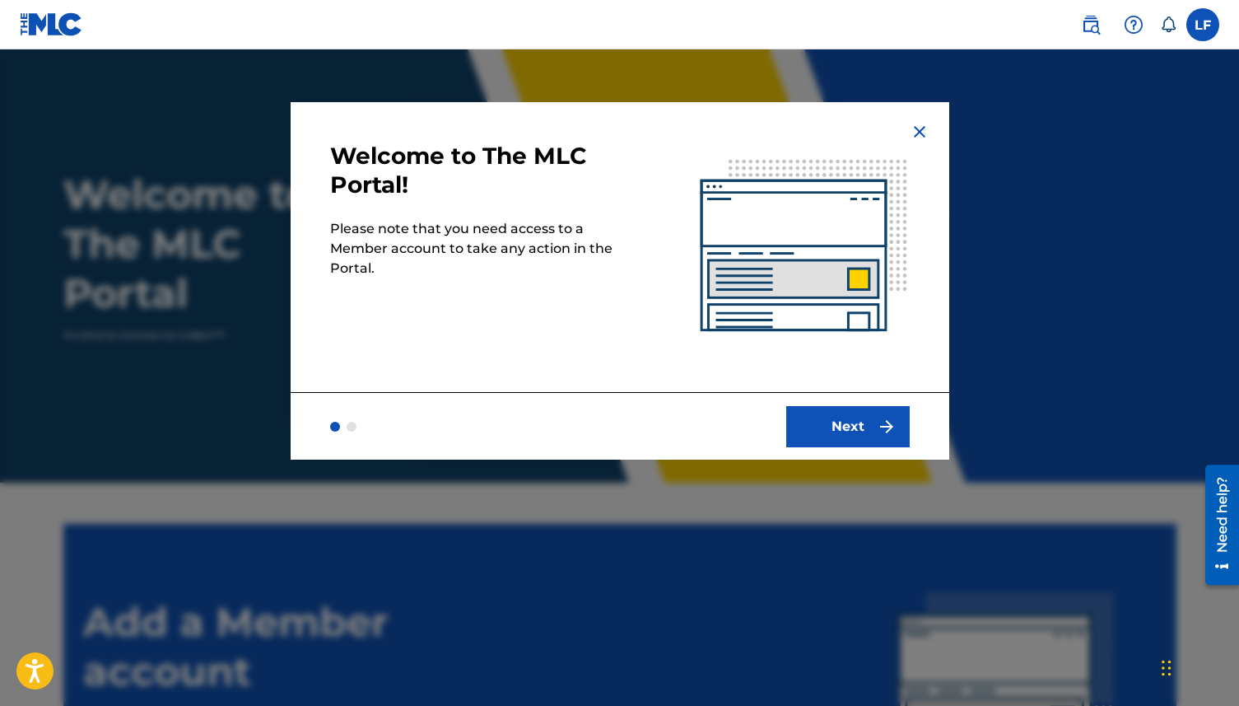
click at [872, 431] on button "Next" at bounding box center [847, 426] width 123 height 41
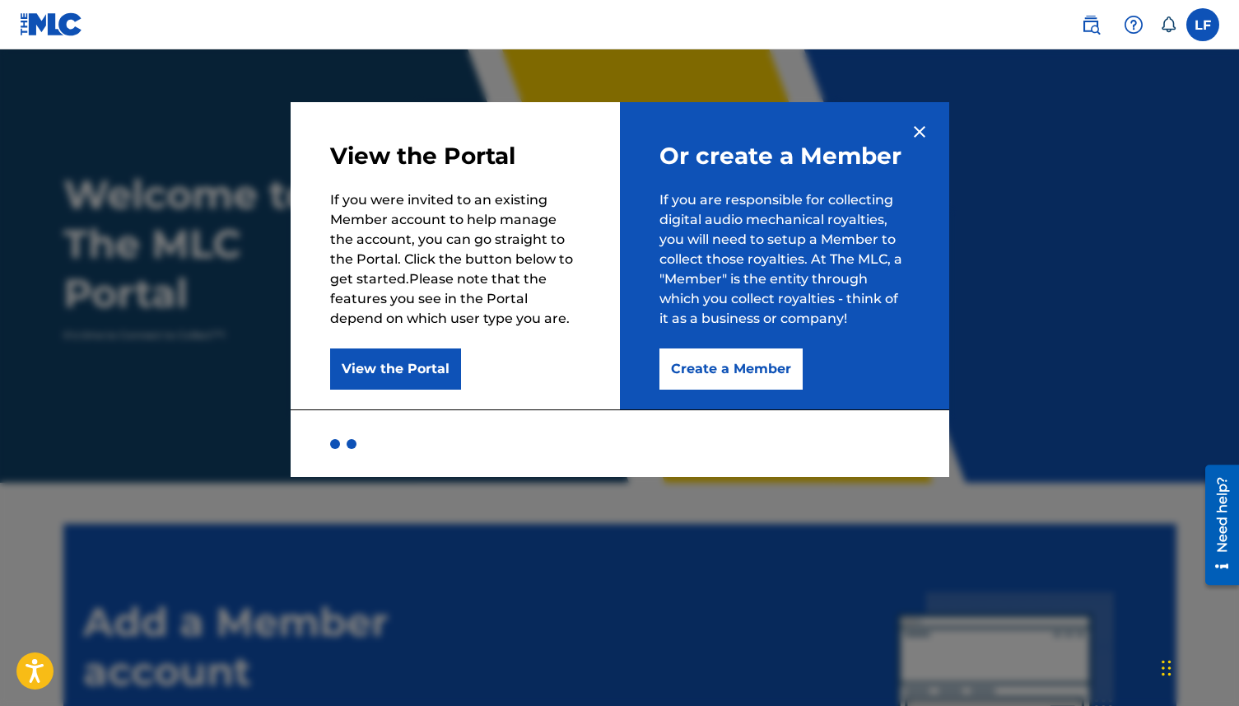
click at [740, 380] on button "Create a Member" at bounding box center [730, 368] width 143 height 41
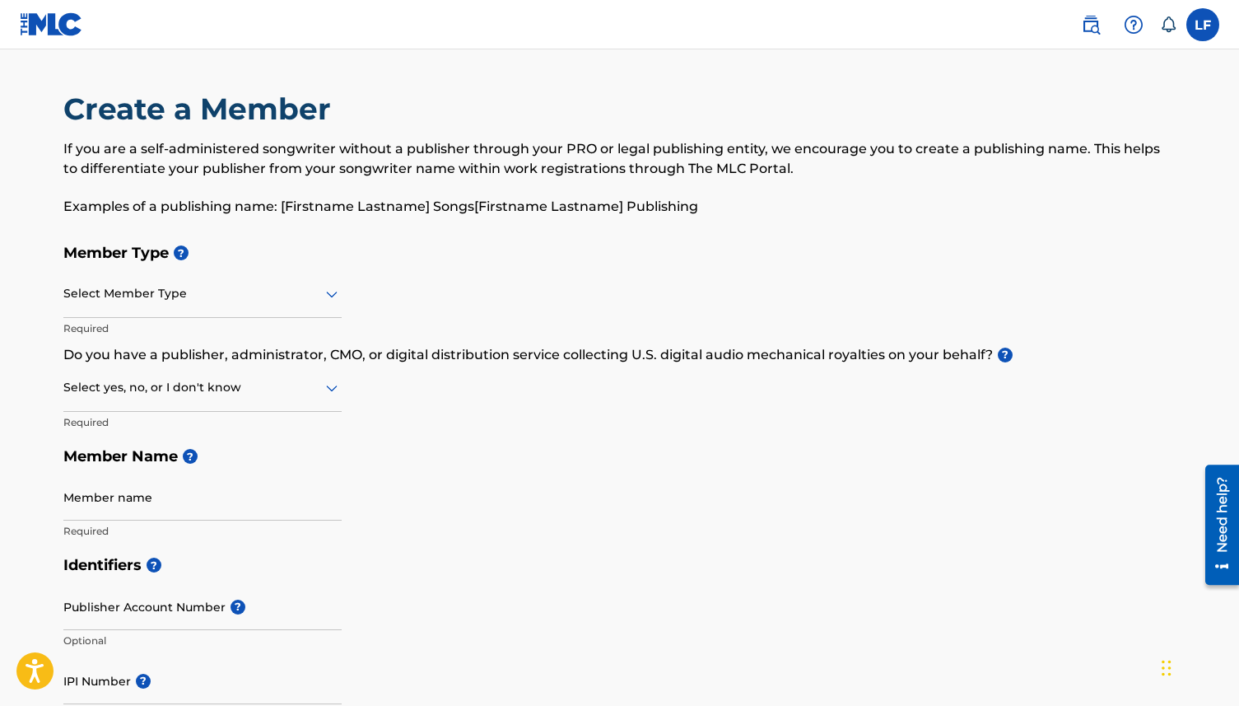
click at [137, 287] on div at bounding box center [202, 293] width 278 height 21
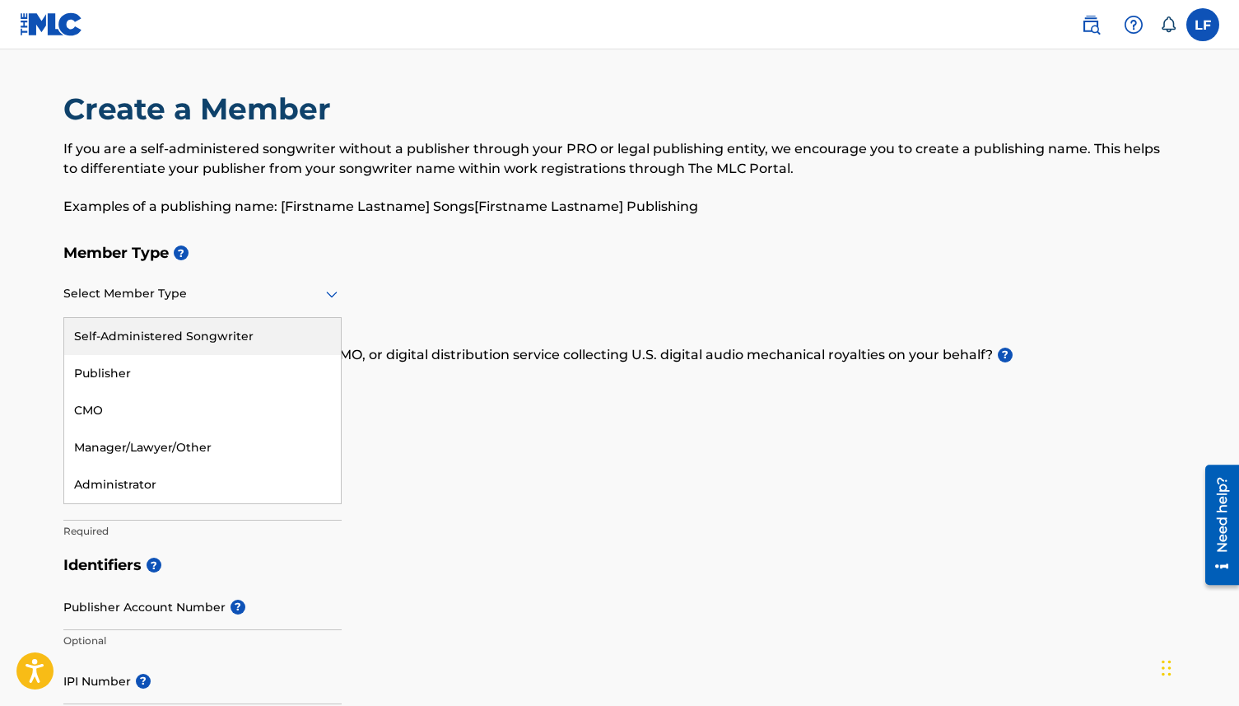
click at [159, 335] on div "Self-Administered Songwriter" at bounding box center [202, 336] width 277 height 37
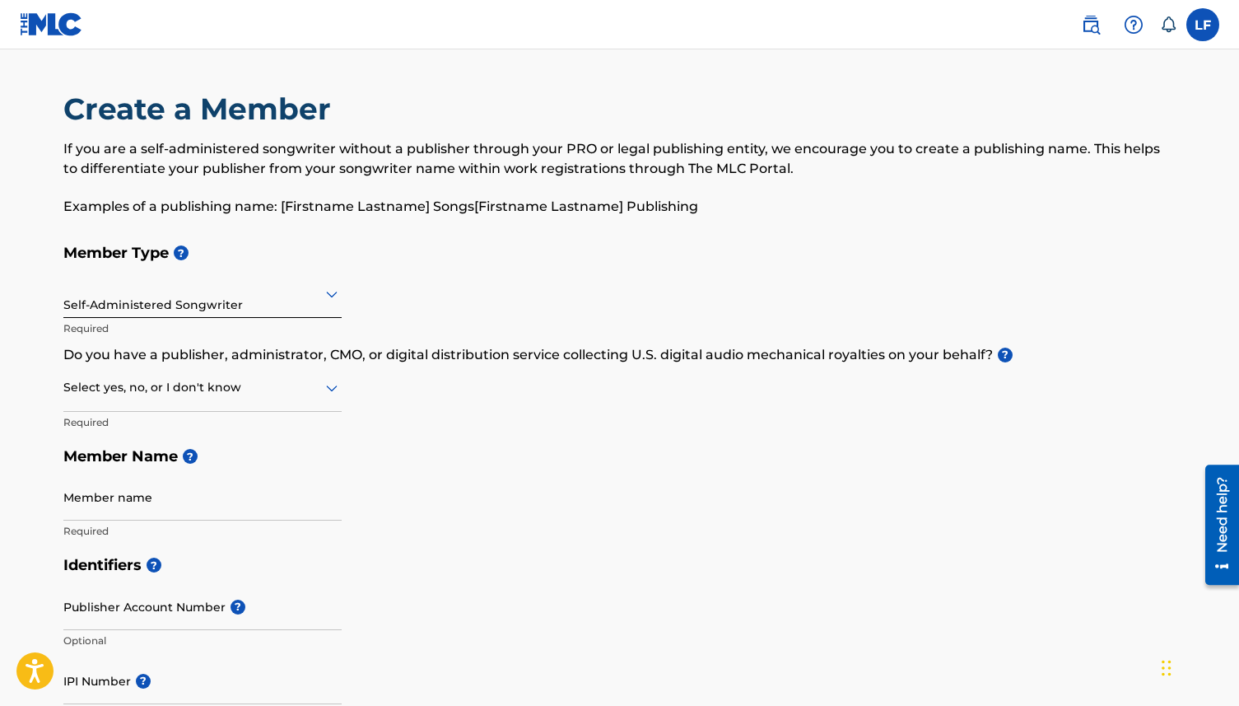
click at [144, 391] on div at bounding box center [202, 387] width 278 height 21
click at [137, 466] on div "No" at bounding box center [202, 467] width 277 height 37
click at [153, 500] on input "Member name" at bounding box center [202, 496] width 278 height 47
type input "[PERSON_NAME]"
type input "[STREET_ADDRESS]"
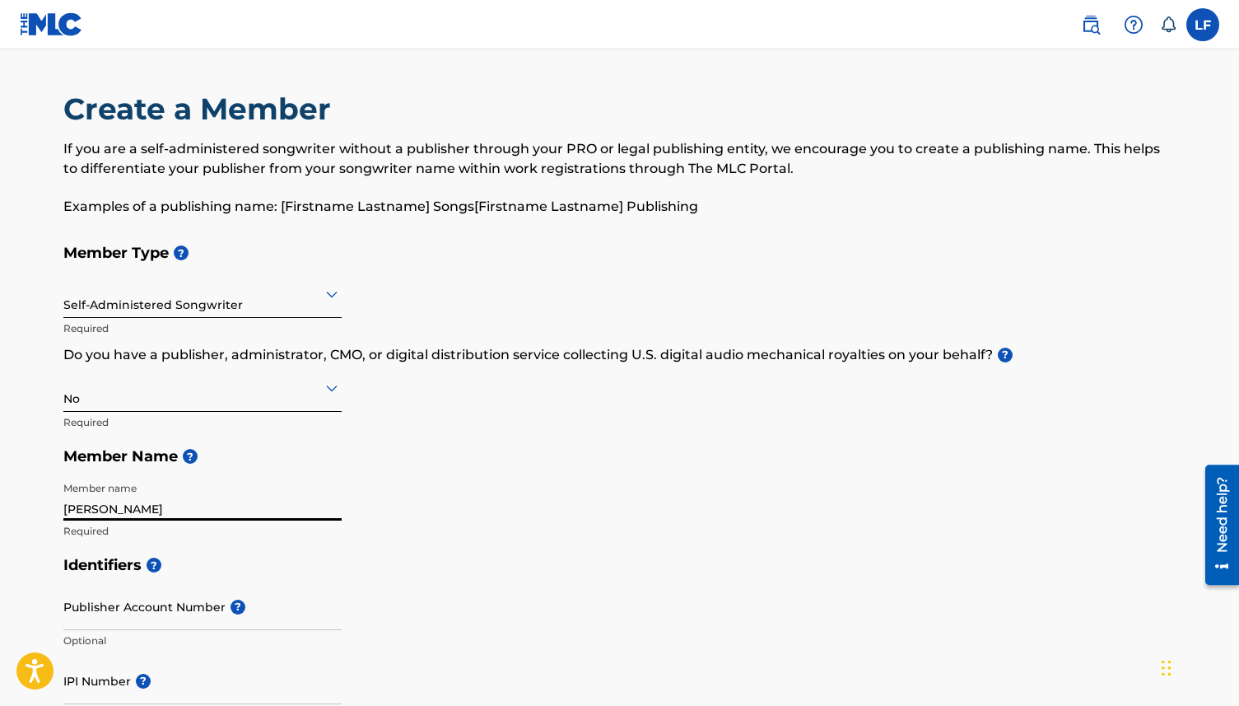
click at [158, 628] on input "Publisher Account Number ?" at bounding box center [202, 606] width 278 height 47
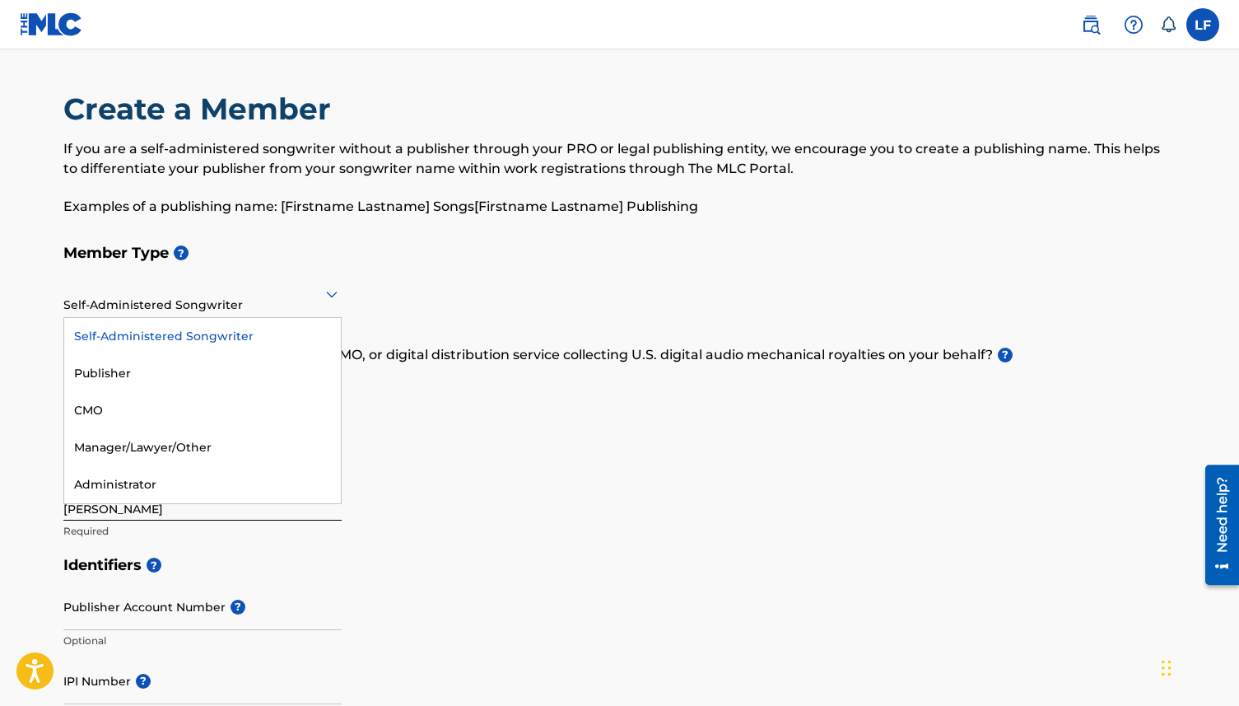
click at [287, 307] on div "Self-Administered Songwriter" at bounding box center [202, 293] width 278 height 40
click at [240, 365] on div "Publisher" at bounding box center [202, 373] width 277 height 37
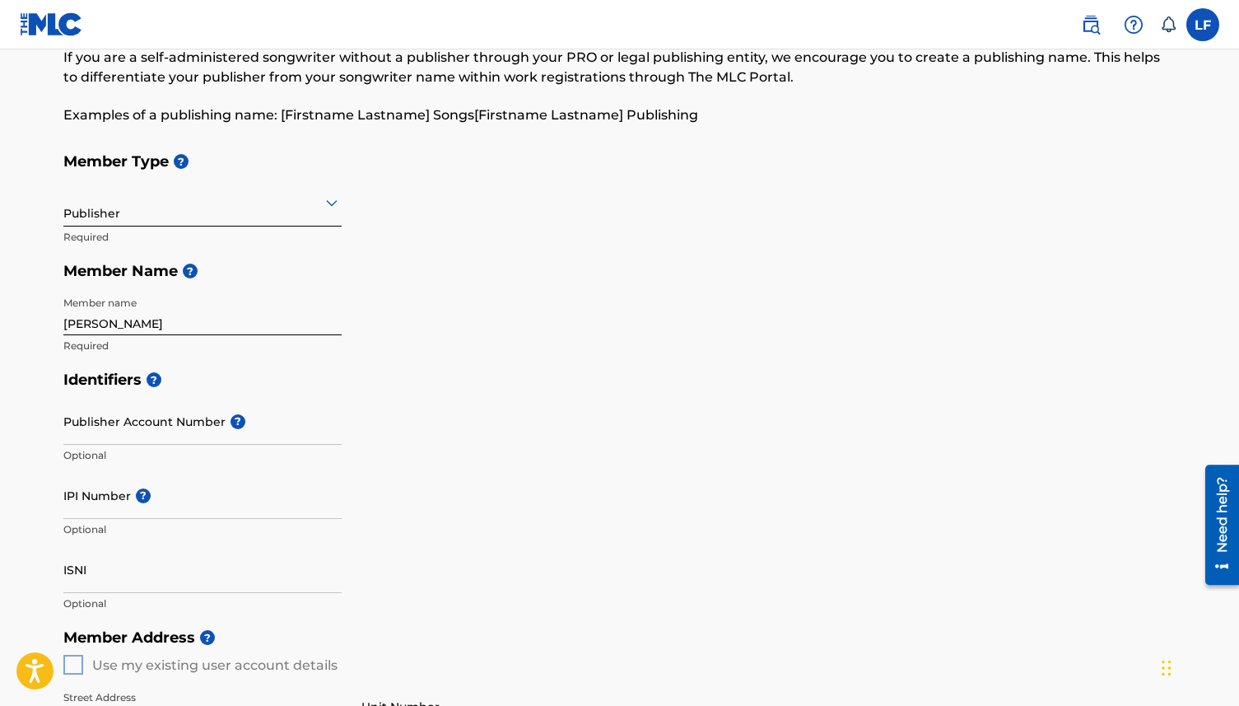
scroll to position [179, 0]
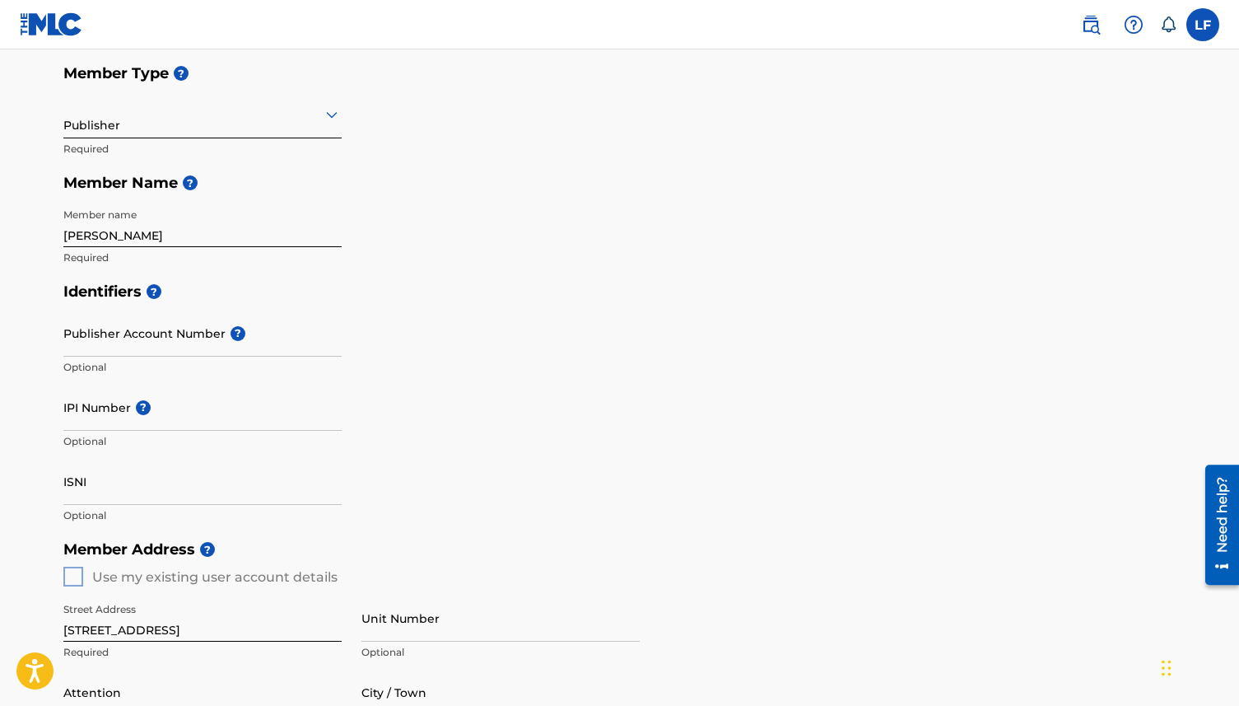
click at [149, 333] on input "Publisher Account Number ?" at bounding box center [202, 333] width 278 height 47
click at [105, 409] on input "IPI Number ?" at bounding box center [202, 407] width 278 height 47
